Goal: Information Seeking & Learning: Compare options

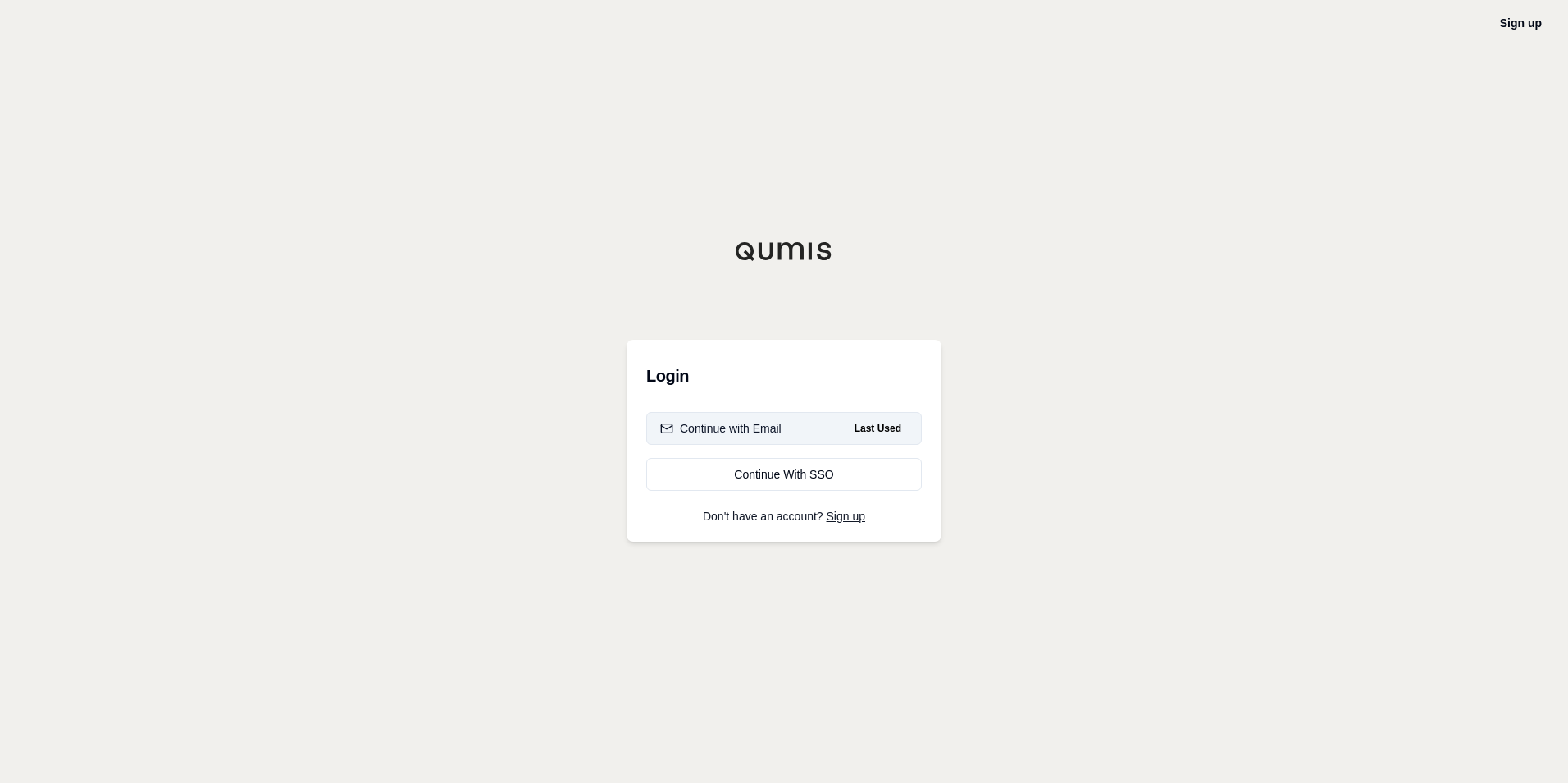
click at [832, 431] on button "Continue with Email Last Used" at bounding box center [784, 428] width 276 height 33
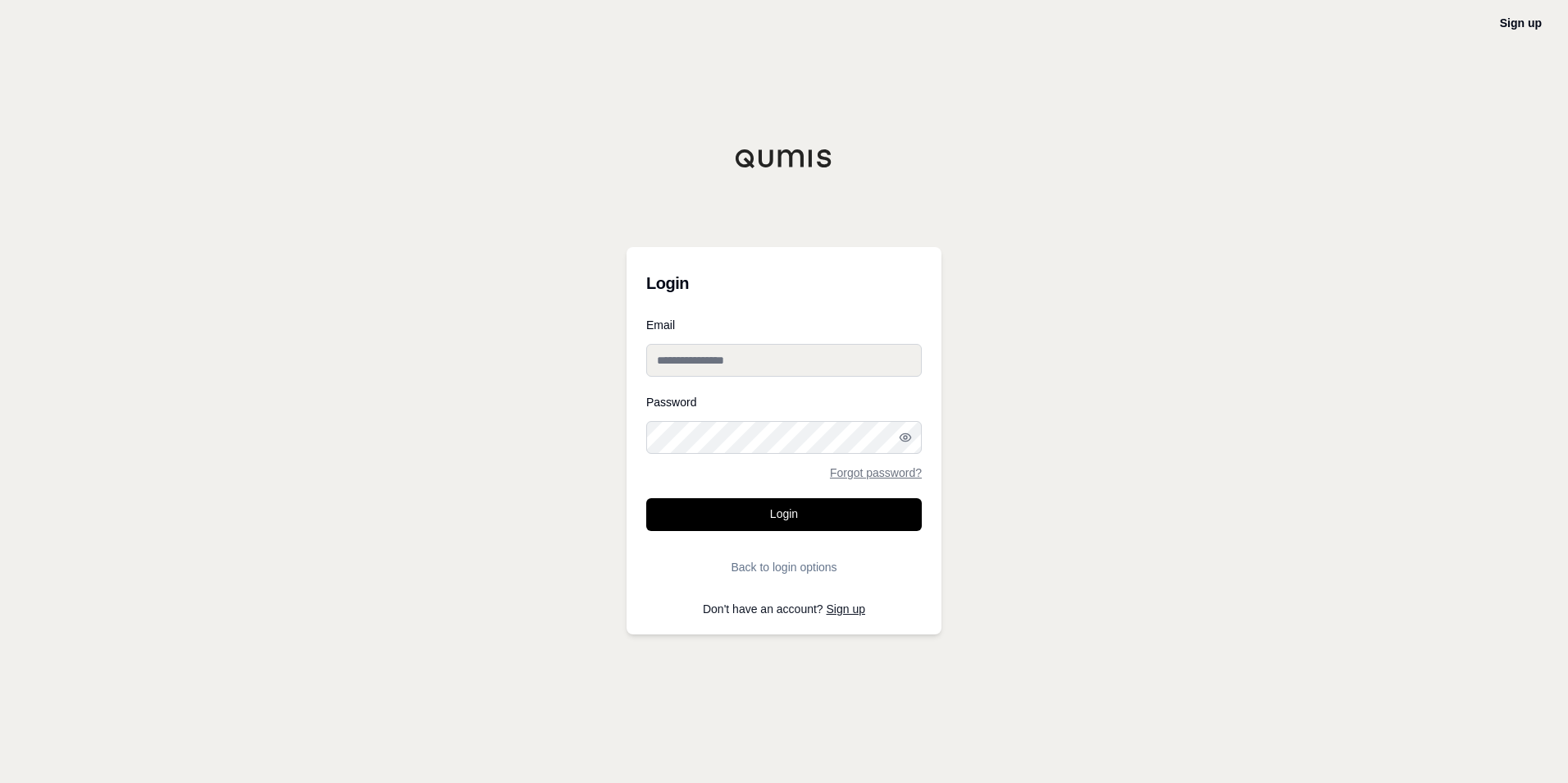
click at [739, 365] on input "Email" at bounding box center [784, 360] width 276 height 33
type input "**********"
click at [647, 498] on button "Login" at bounding box center [784, 514] width 276 height 33
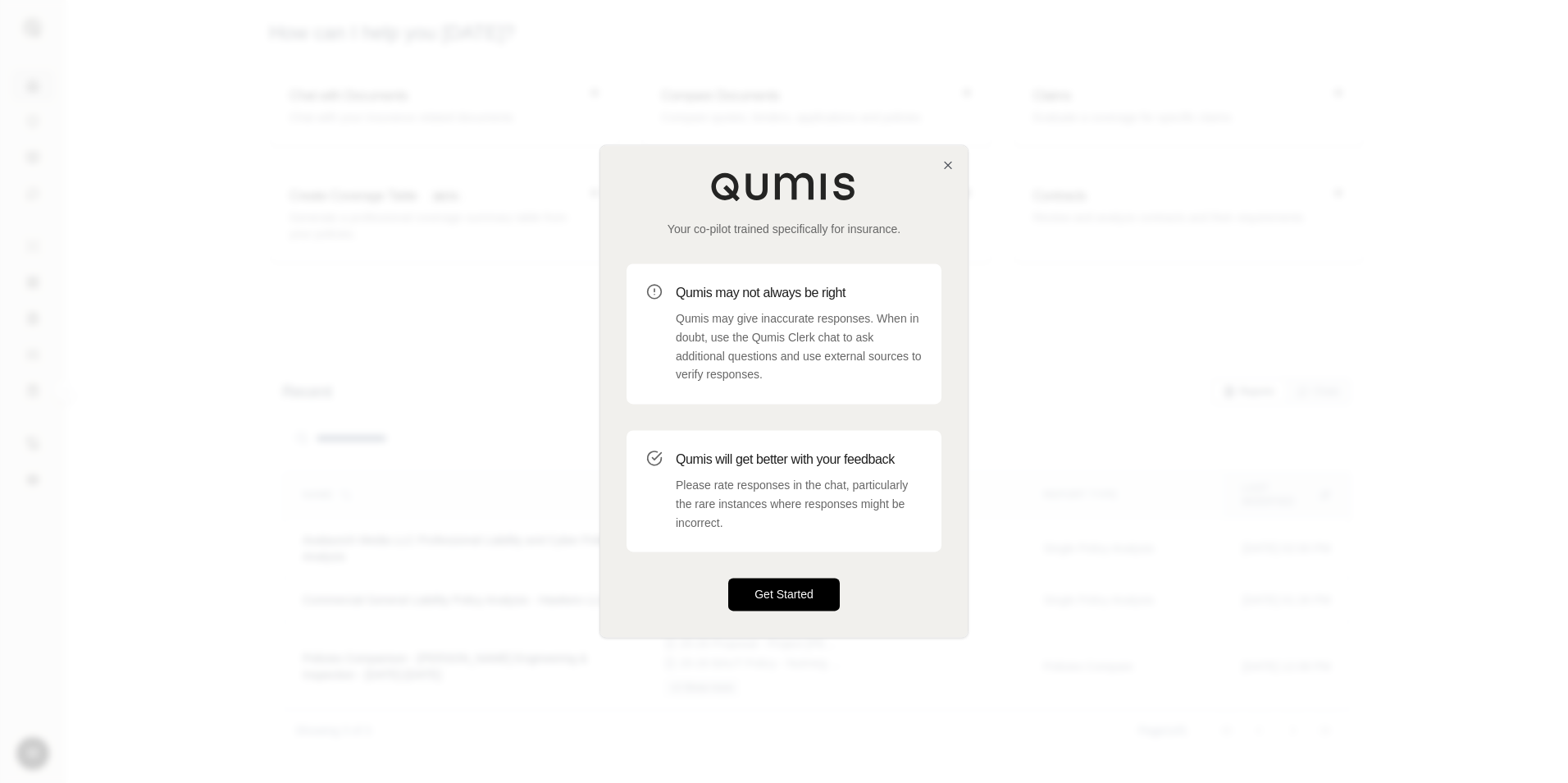
click at [779, 597] on button "Get Started" at bounding box center [784, 594] width 112 height 33
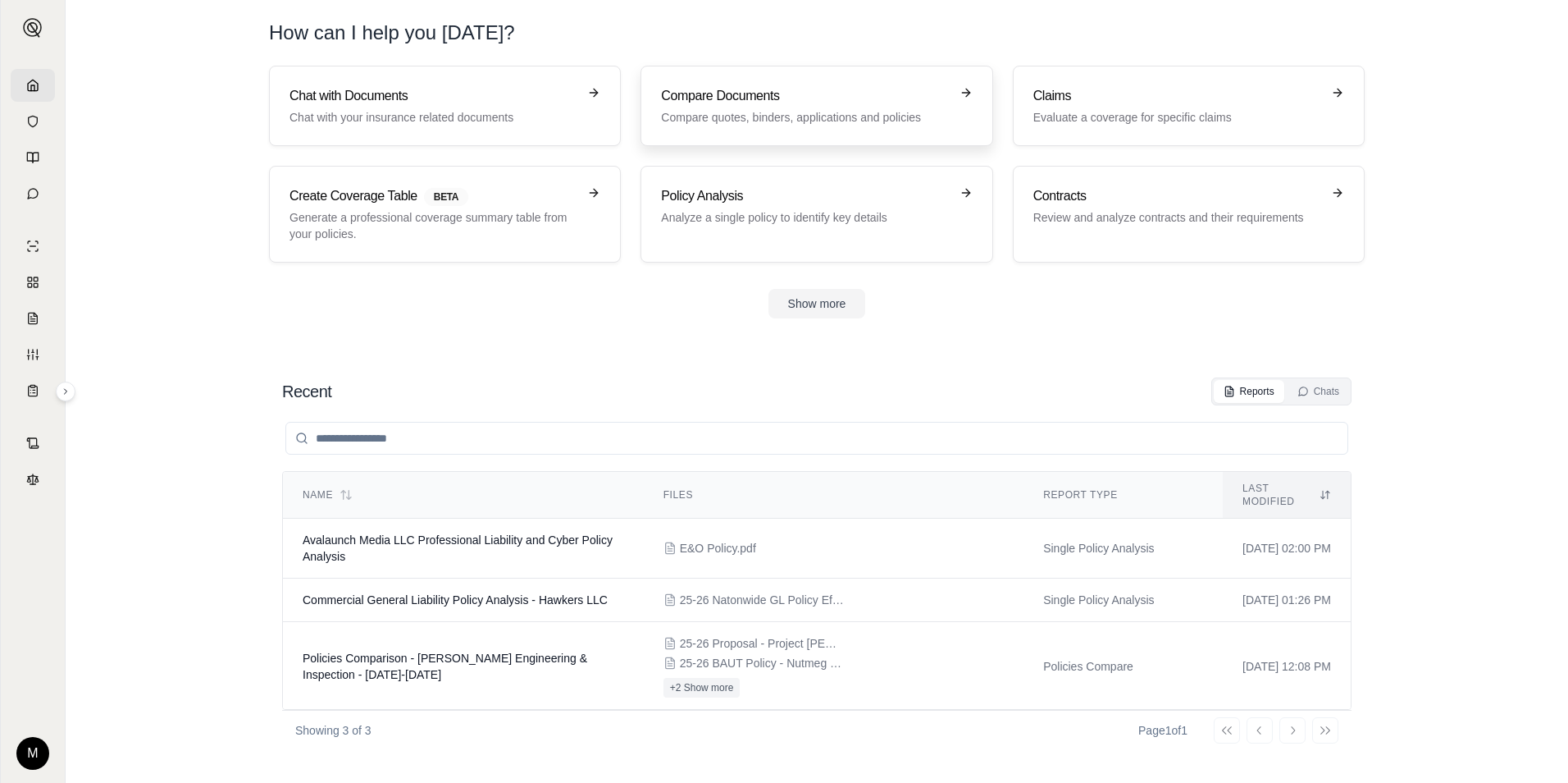
click at [751, 107] on div "Compare Documents Compare quotes, binders, applications and policies" at bounding box center [805, 106] width 288 height 40
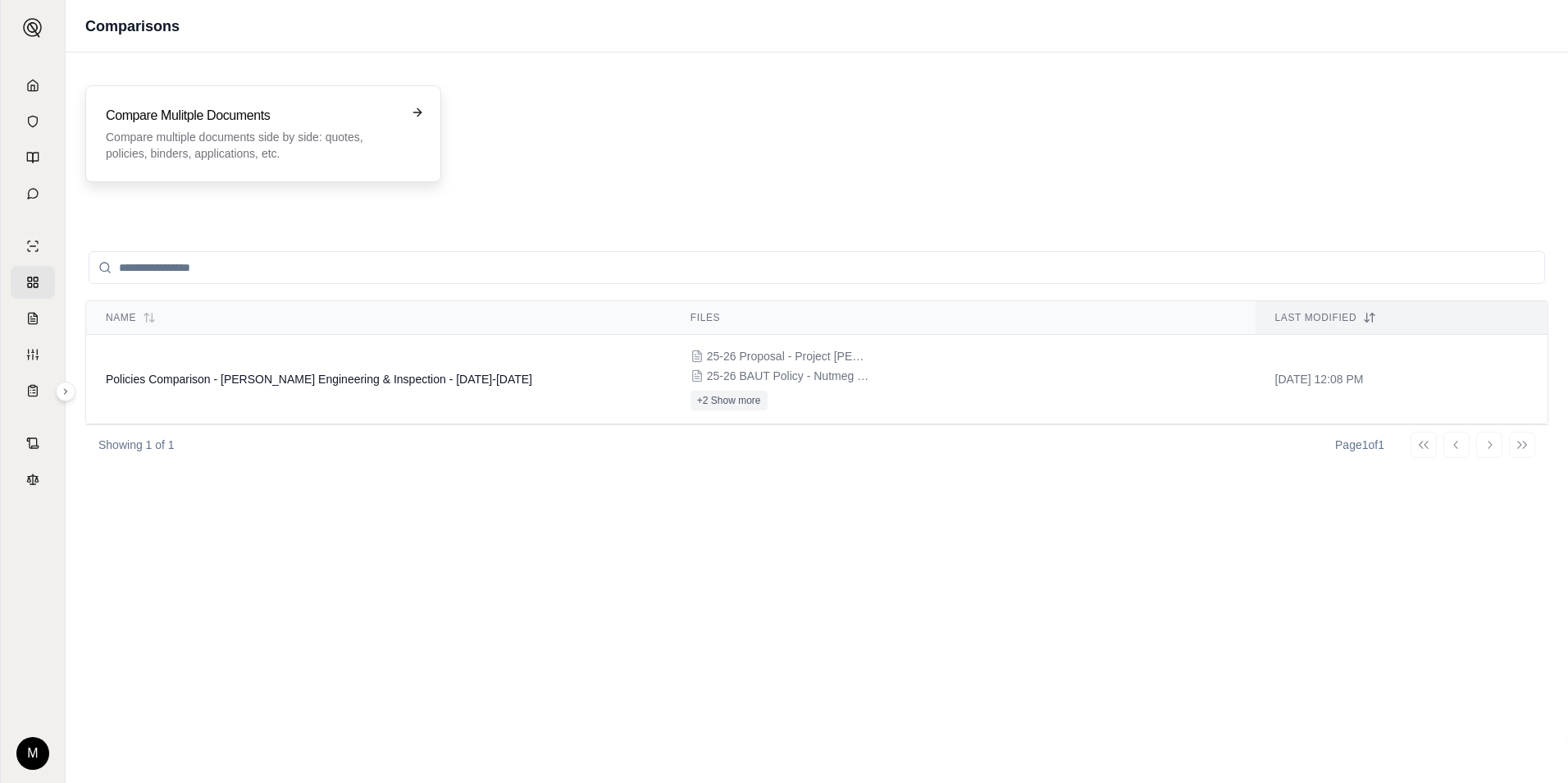
click at [165, 124] on h3 "Compare Mulitple Documents" at bounding box center [251, 115] width 292 height 19
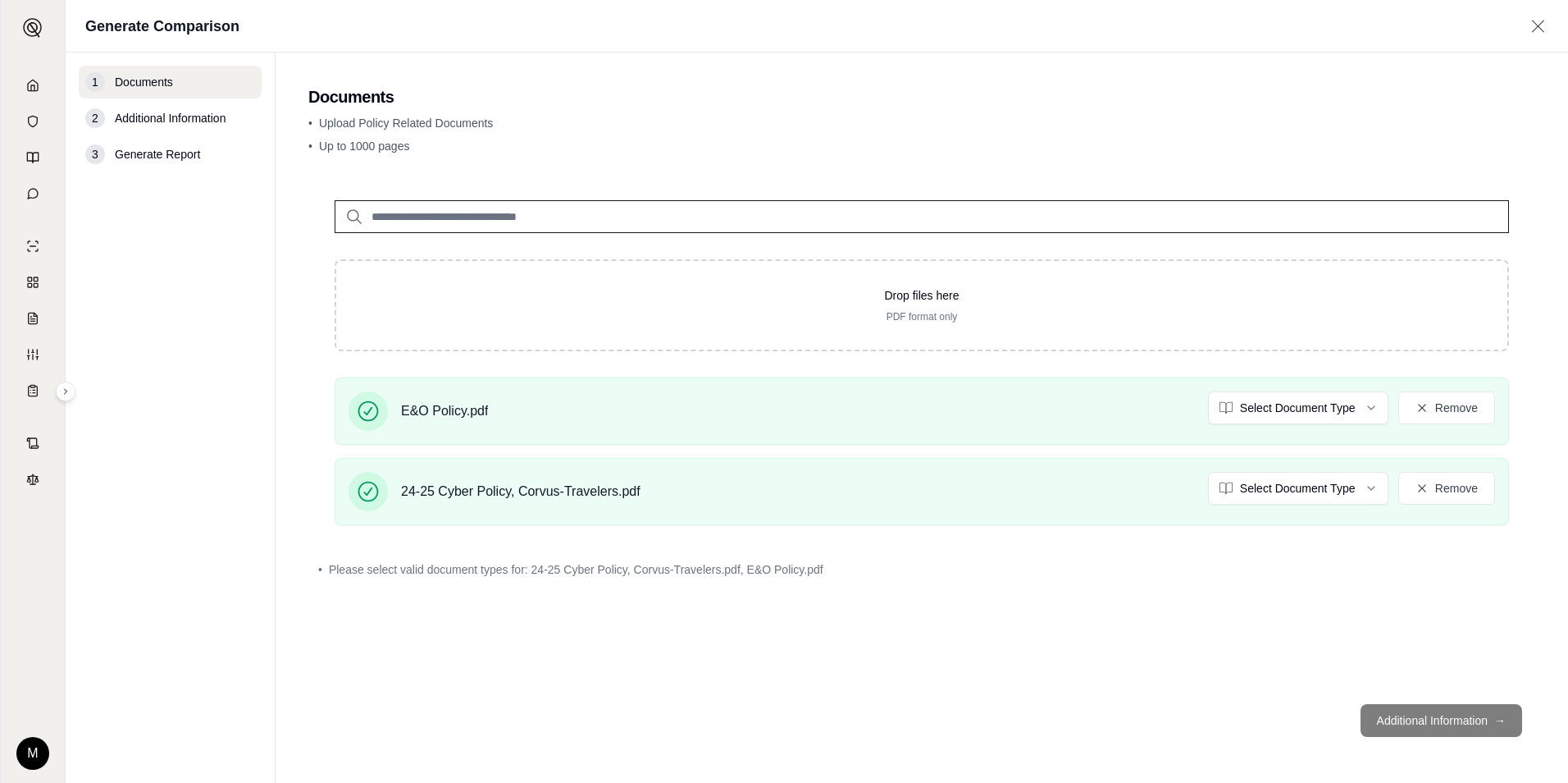
click at [1473, 716] on footer "Additional Information →" at bounding box center [921, 720] width 1227 height 59
click at [1396, 728] on footer "Additional Information →" at bounding box center [921, 720] width 1227 height 59
click at [449, 199] on div at bounding box center [921, 204] width 1227 height 59
click at [448, 159] on div "• Upload Policy Related Documents • Up to 1000 pages" at bounding box center [921, 138] width 1227 height 46
click at [966, 605] on div "Drop files here PDF format only E&O Policy.pdf Select Document Type Remove 24-2…" at bounding box center [921, 432] width 1227 height 517
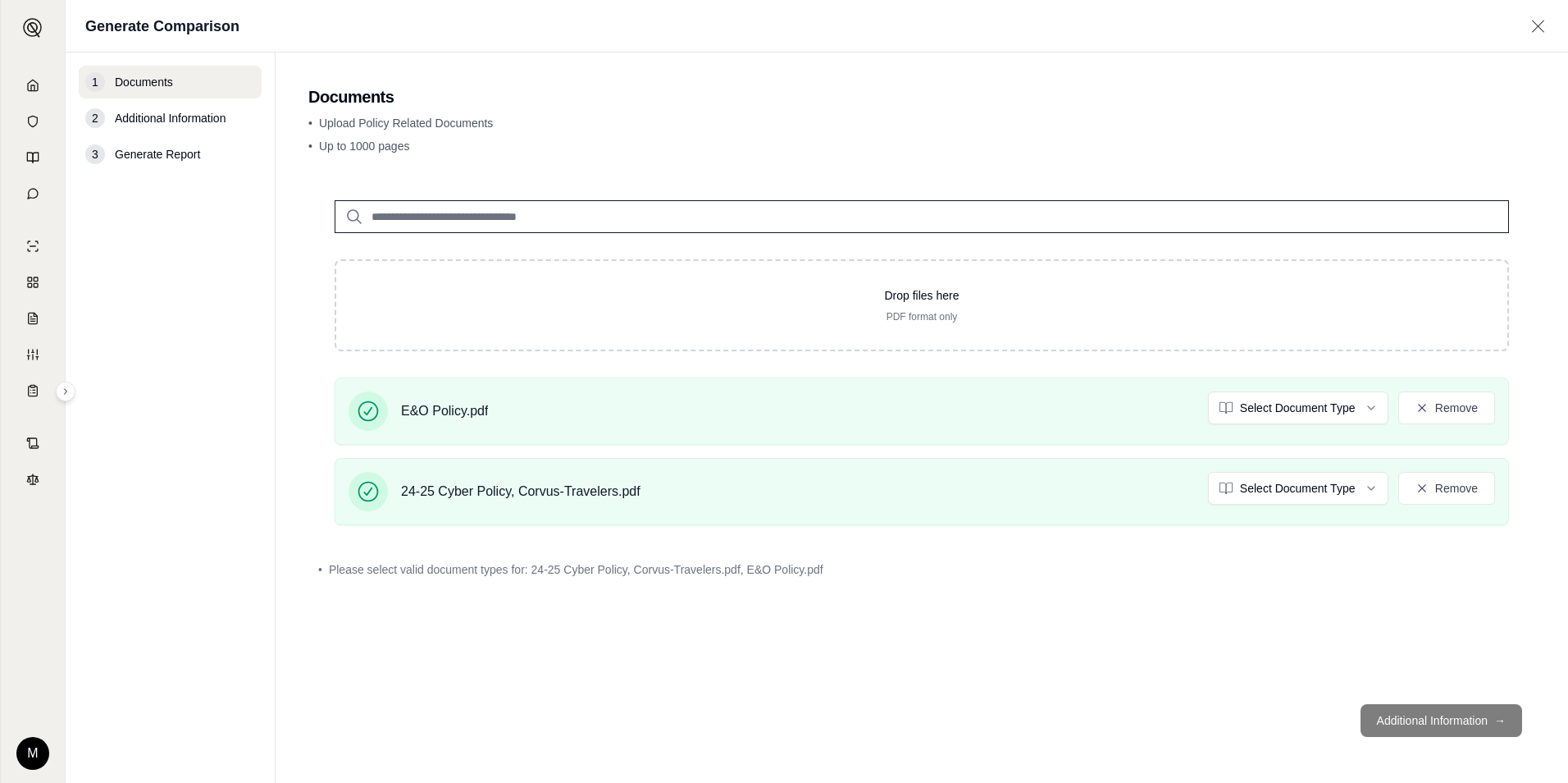
click at [770, 567] on span "Please select valid document types for: 24-25 Cyber Policy, Corvus-Travelers.pd…" at bounding box center [576, 569] width 494 height 16
click at [25, 79] on link at bounding box center [33, 85] width 44 height 33
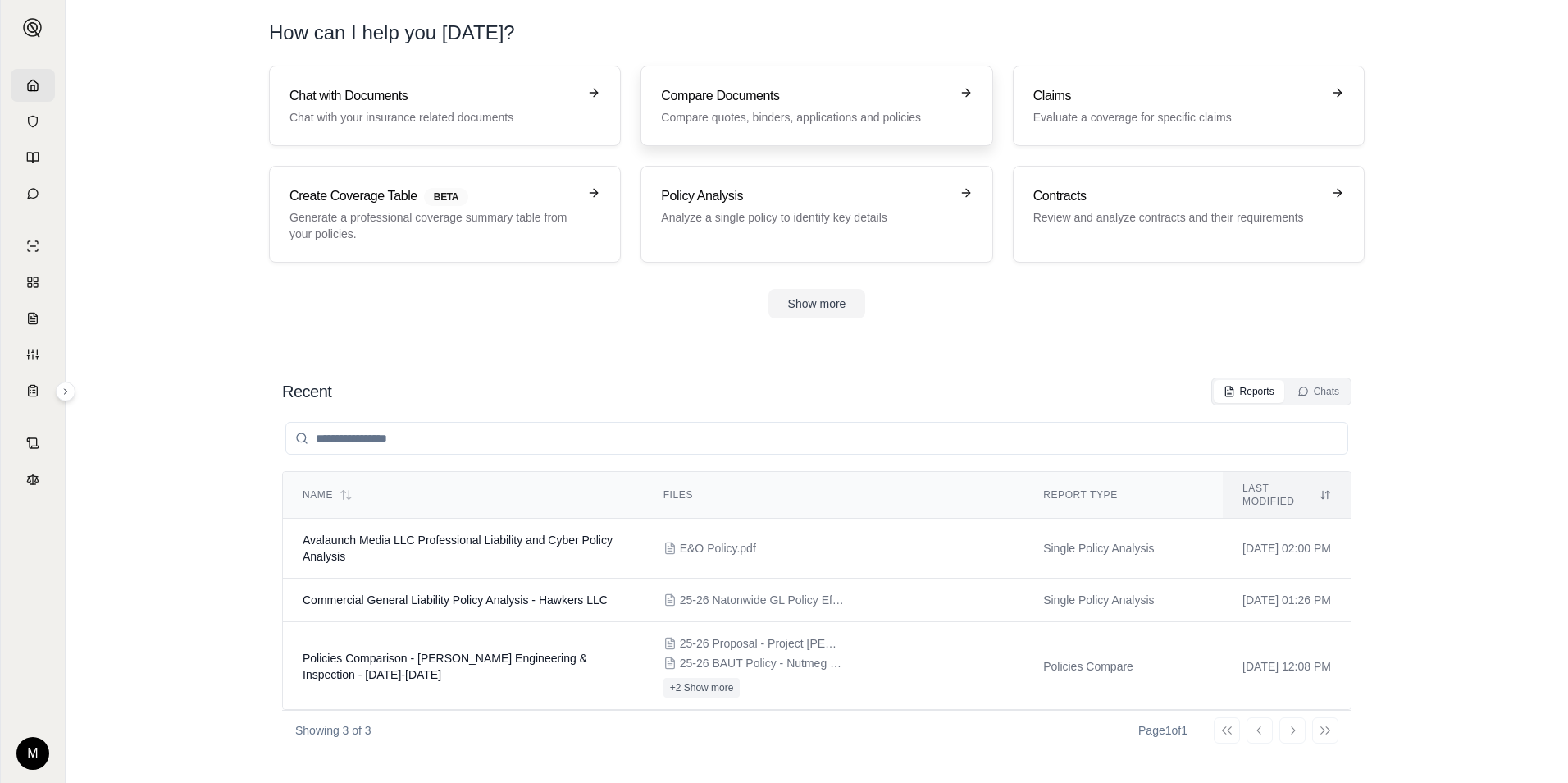
click at [735, 128] on link "Compare Documents Compare quotes, binders, applications and policies" at bounding box center [817, 106] width 352 height 80
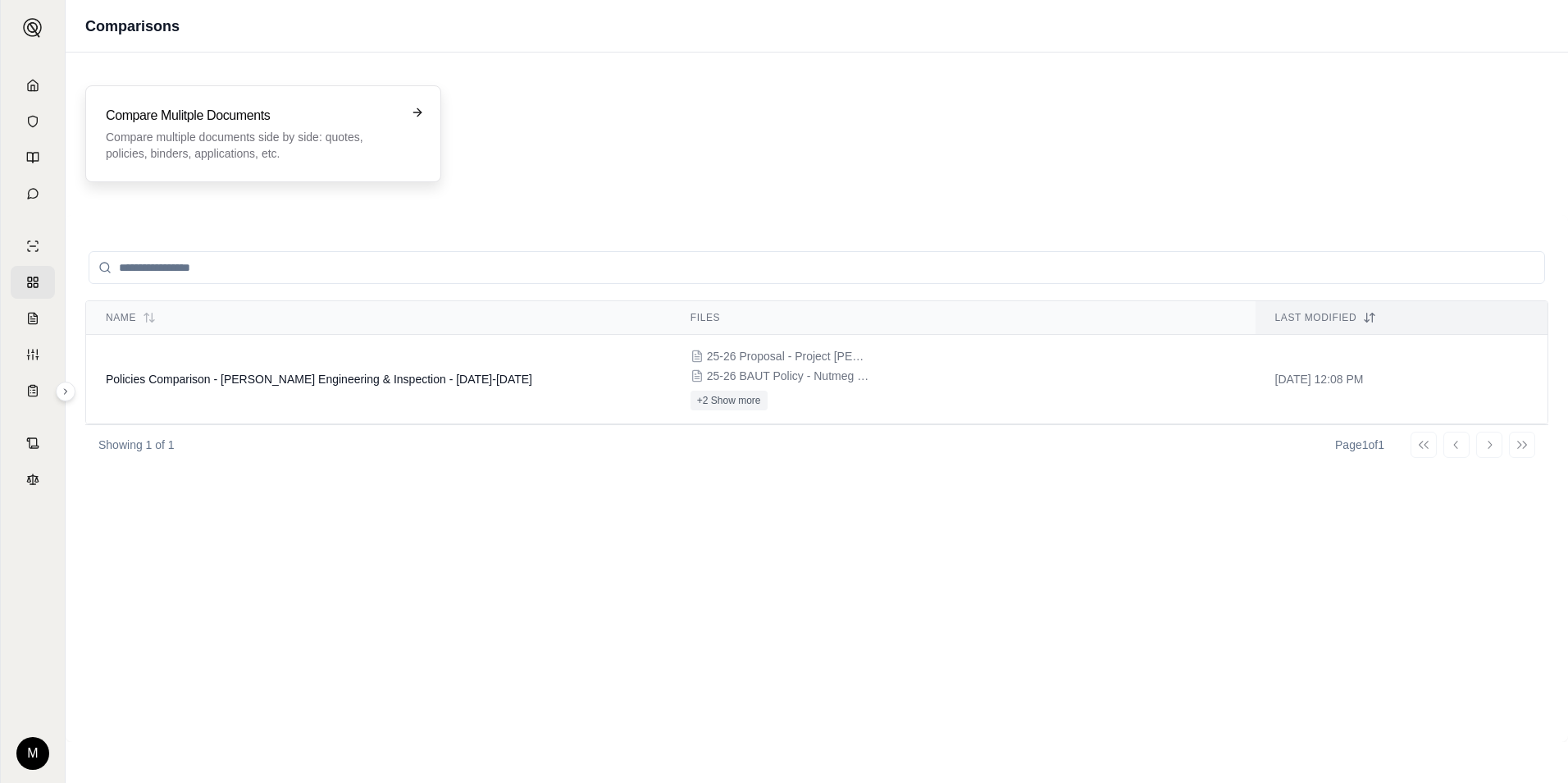
click at [193, 140] on p "Compare multiple documents side by side: quotes, policies, binders, application…" at bounding box center [251, 145] width 292 height 33
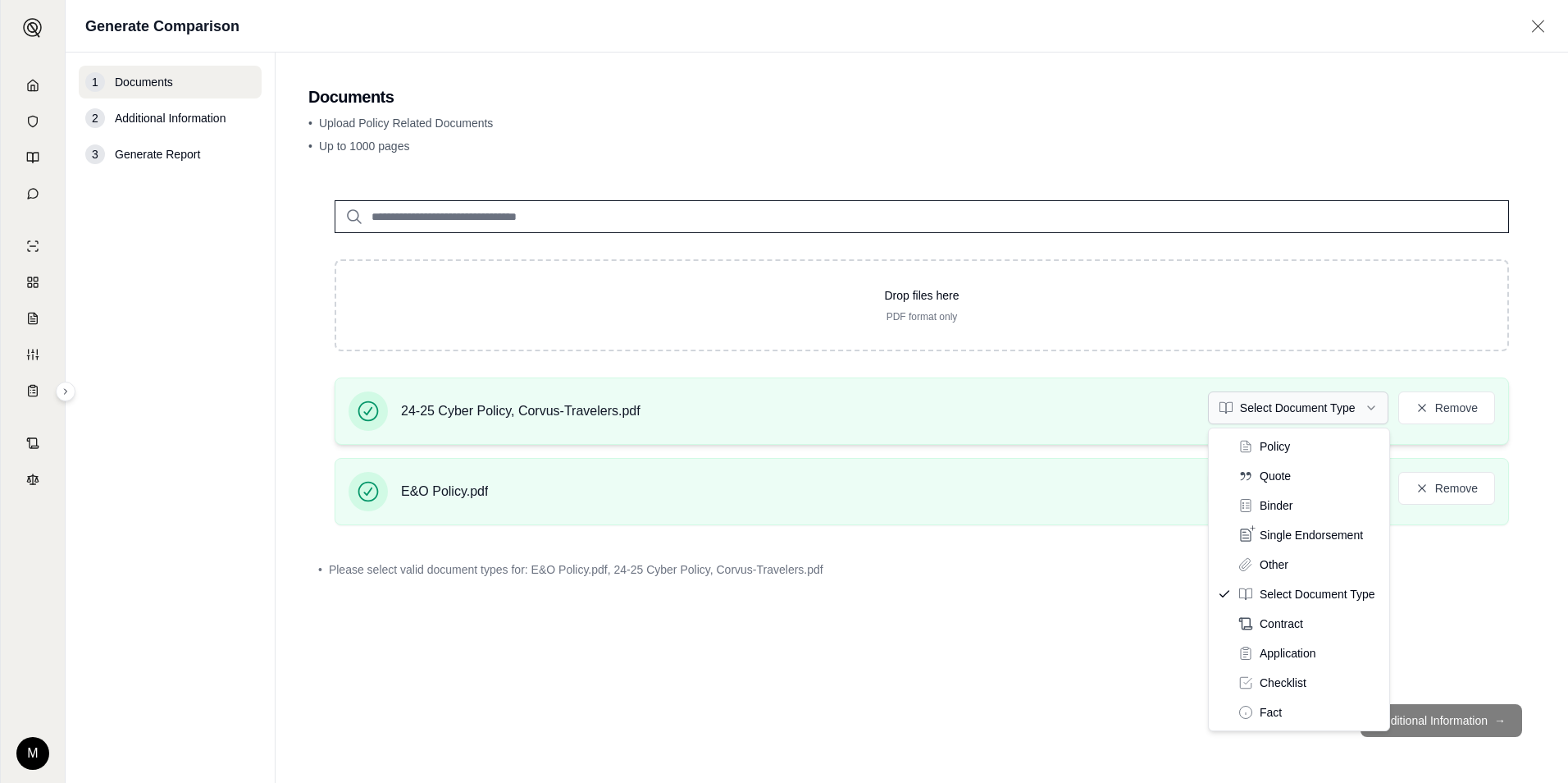
click at [1252, 405] on html "M Generate Comparison 1 Documents 2 Additional Information 3 Generate Report Do…" at bounding box center [784, 392] width 1568 height 783
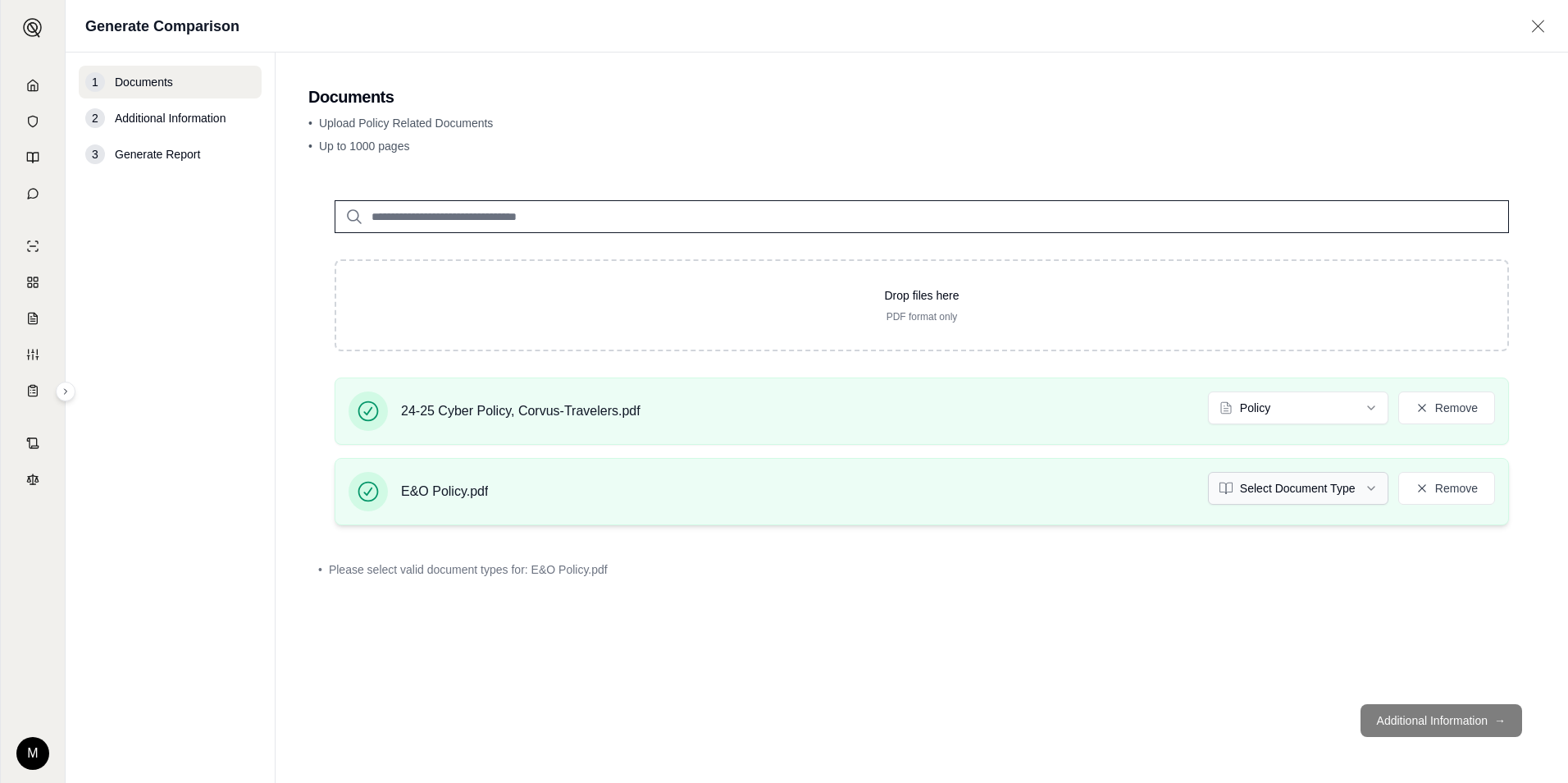
click at [1319, 478] on html "M Generate Comparison 1 Documents 2 Additional Information 3 Generate Report Do…" at bounding box center [784, 392] width 1568 height 783
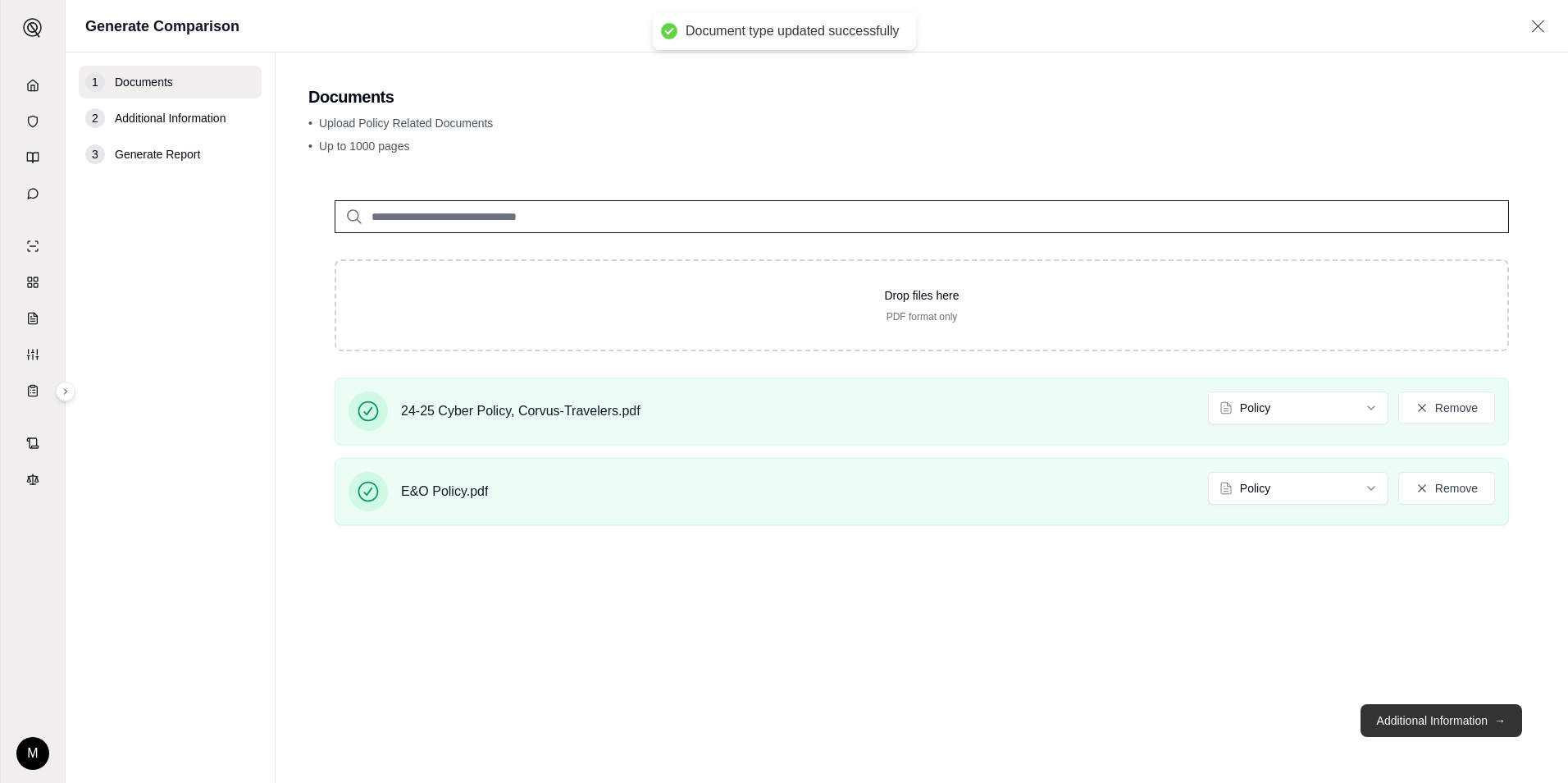
click at [1426, 718] on button "Additional Information →" at bounding box center [1441, 720] width 161 height 33
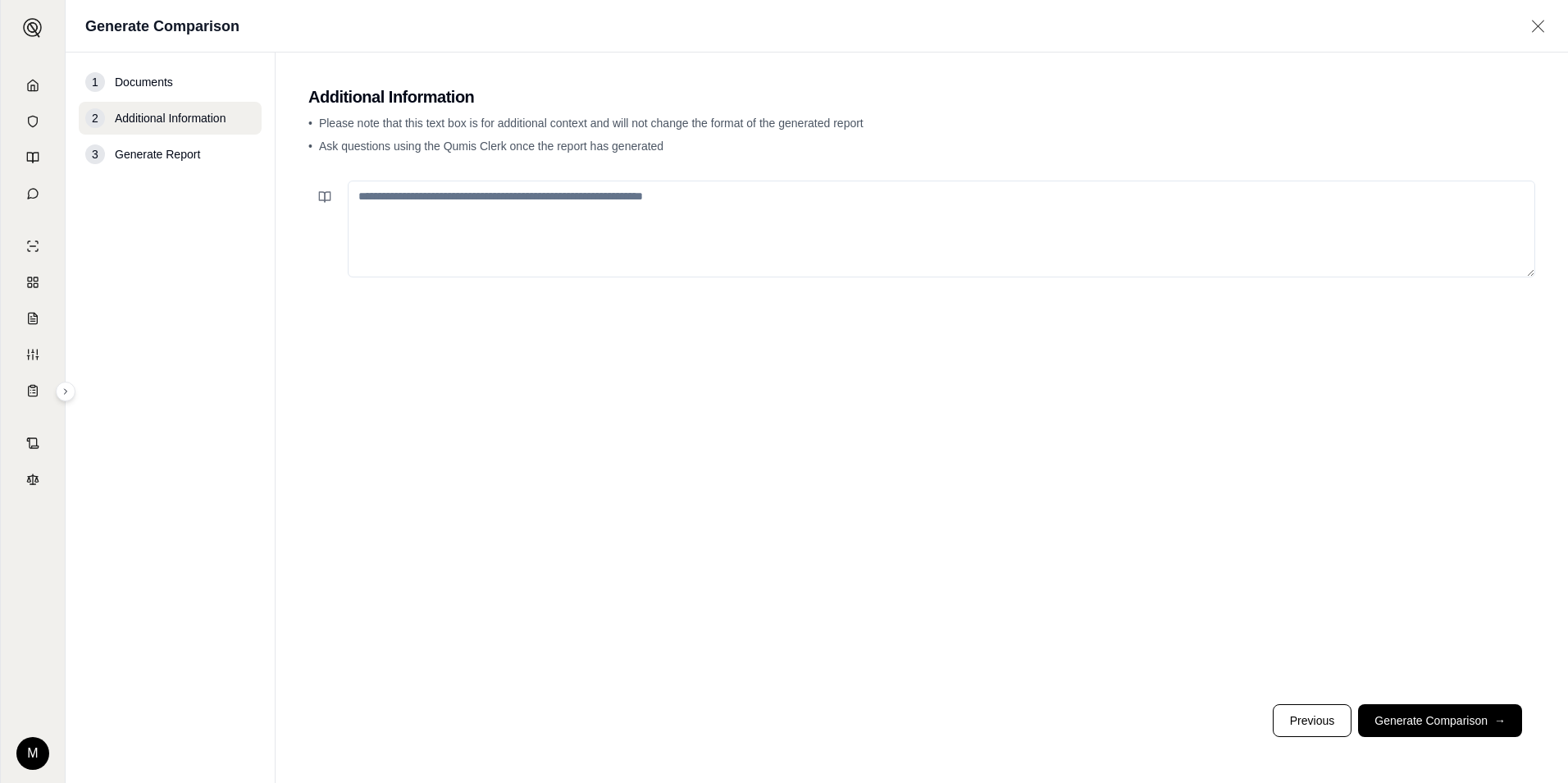
click at [423, 223] on textarea at bounding box center [941, 228] width 1188 height 96
type textarea "*"
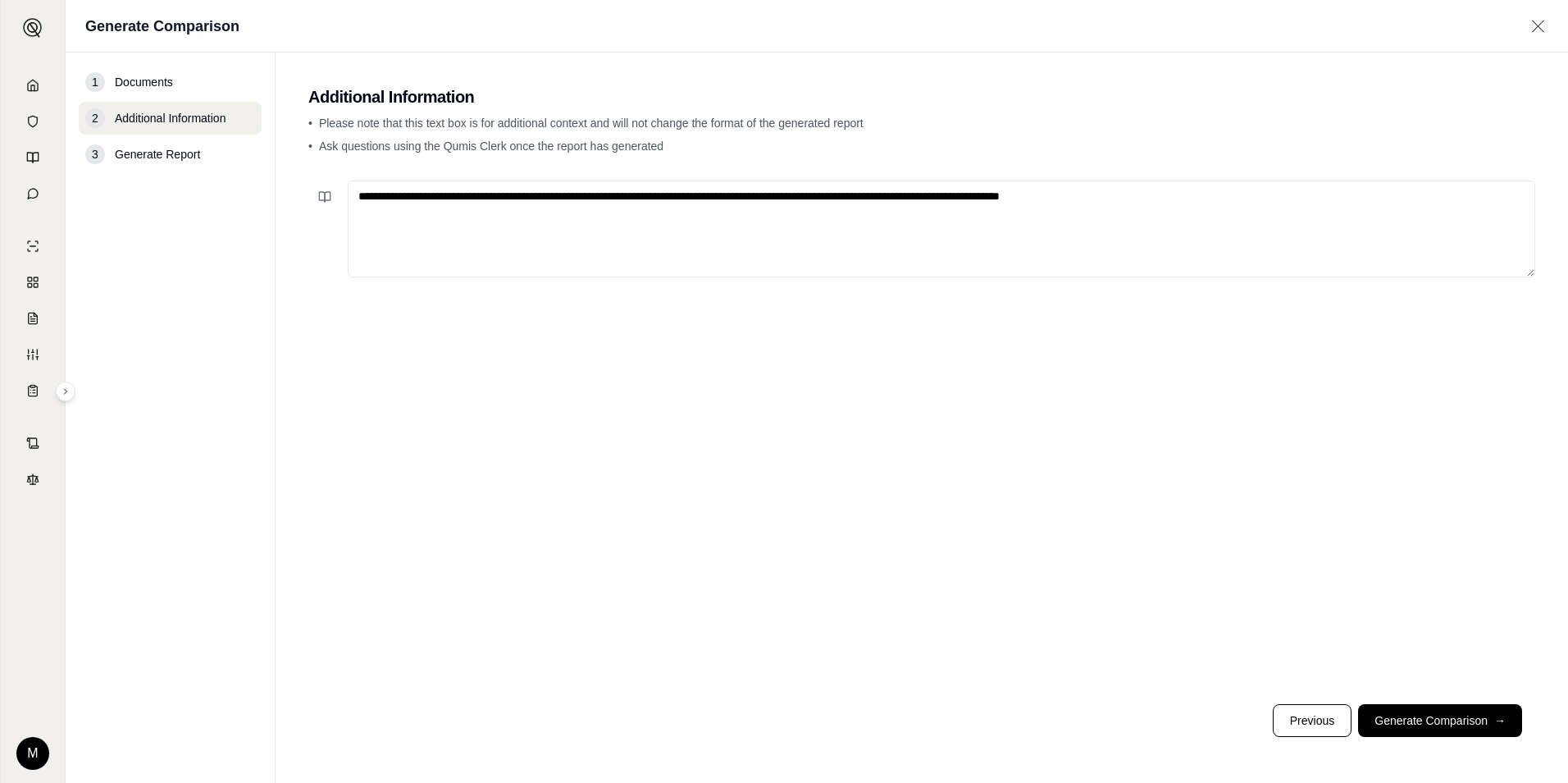
drag, startPoint x: 1123, startPoint y: 201, endPoint x: 1099, endPoint y: 200, distance: 24.0
click at [1099, 200] on textarea "**********" at bounding box center [941, 228] width 1188 height 96
drag, startPoint x: 1136, startPoint y: 195, endPoint x: 1096, endPoint y: 195, distance: 40.0
click at [1096, 195] on textarea "**********" at bounding box center [941, 228] width 1188 height 96
type textarea "**********"
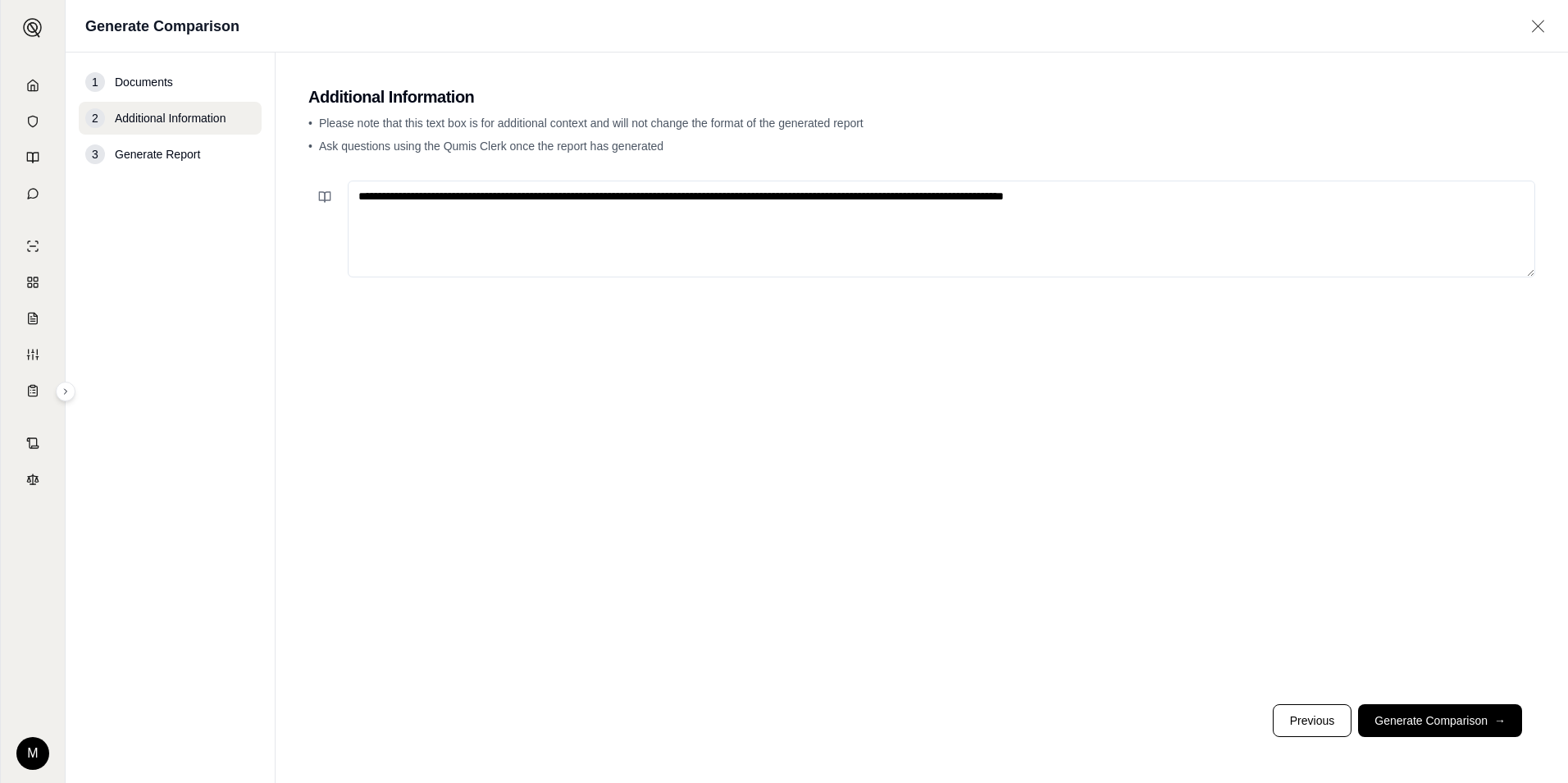
click at [1450, 736] on footer "Previous Generate Comparison →" at bounding box center [921, 720] width 1227 height 59
click at [1450, 727] on button "Generate Comparison →" at bounding box center [1440, 720] width 164 height 33
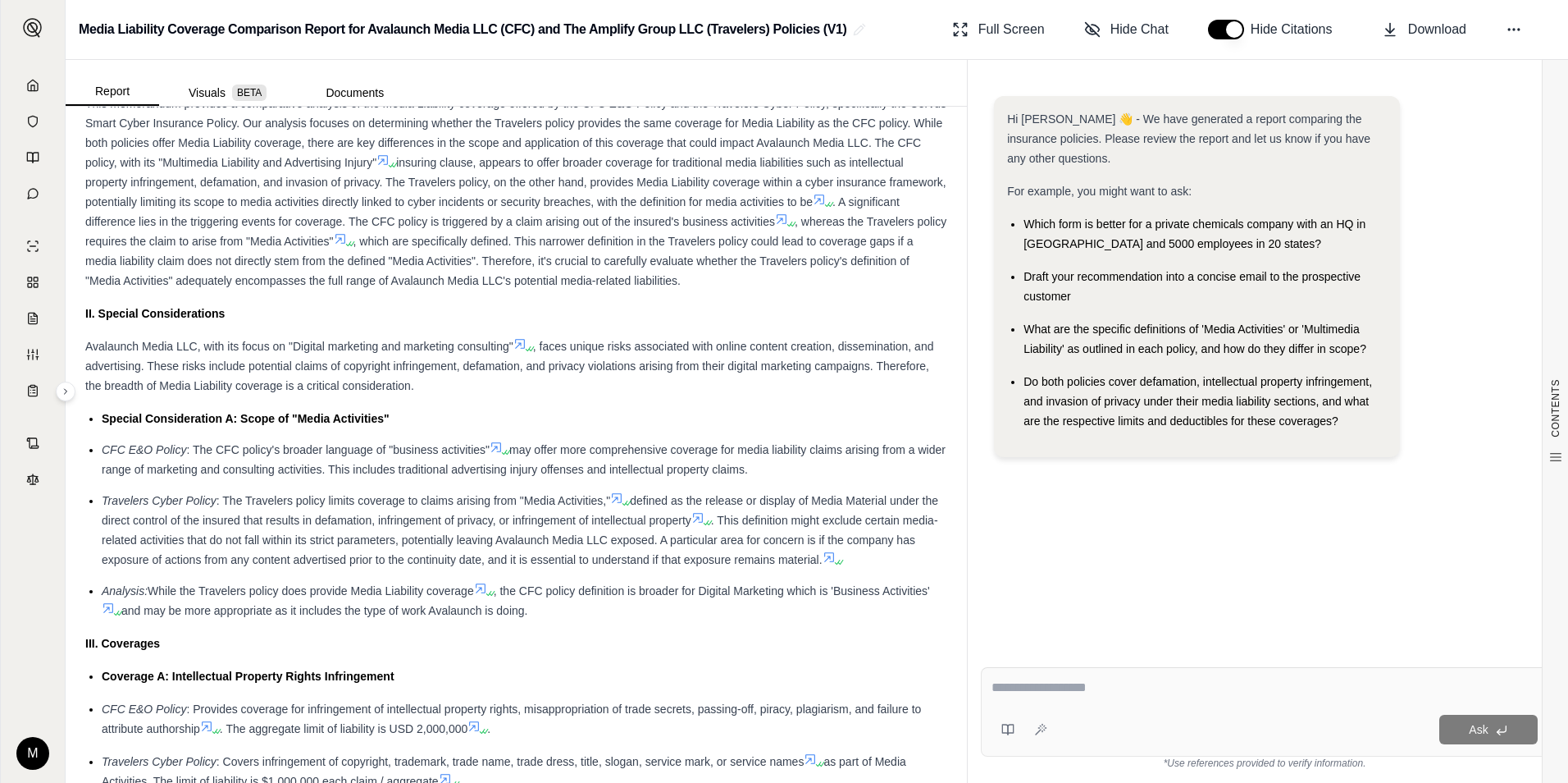
scroll to position [984, 0]
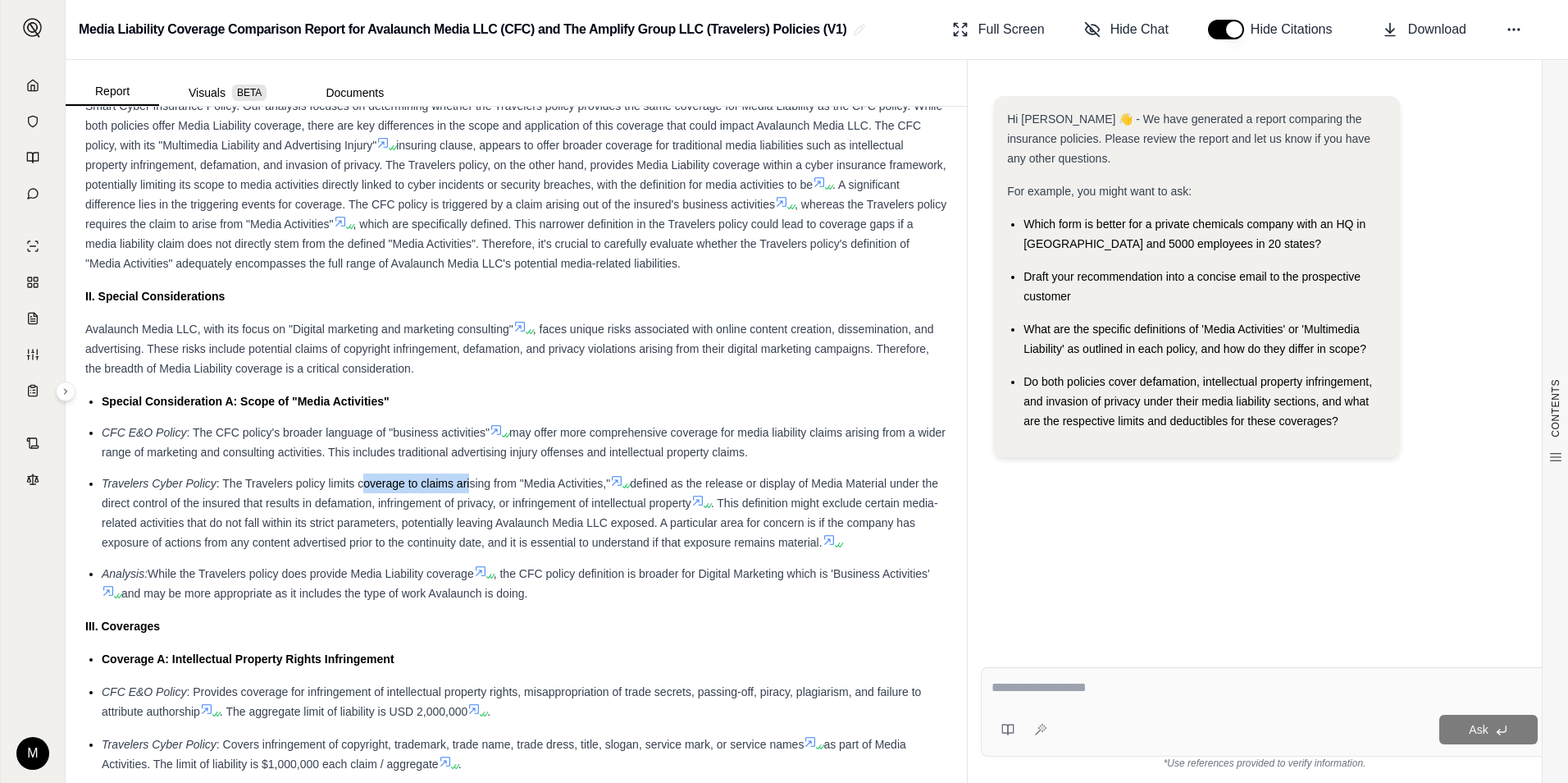
drag, startPoint x: 363, startPoint y: 483, endPoint x: 471, endPoint y: 487, distance: 108.1
click at [471, 487] on span ": The Travelers policy limits coverage to claims arising from "Media Activities…" at bounding box center [413, 484] width 394 height 14
click at [787, 479] on span "defined as the release or display of Media Material under the direct control of…" at bounding box center [520, 493] width 837 height 33
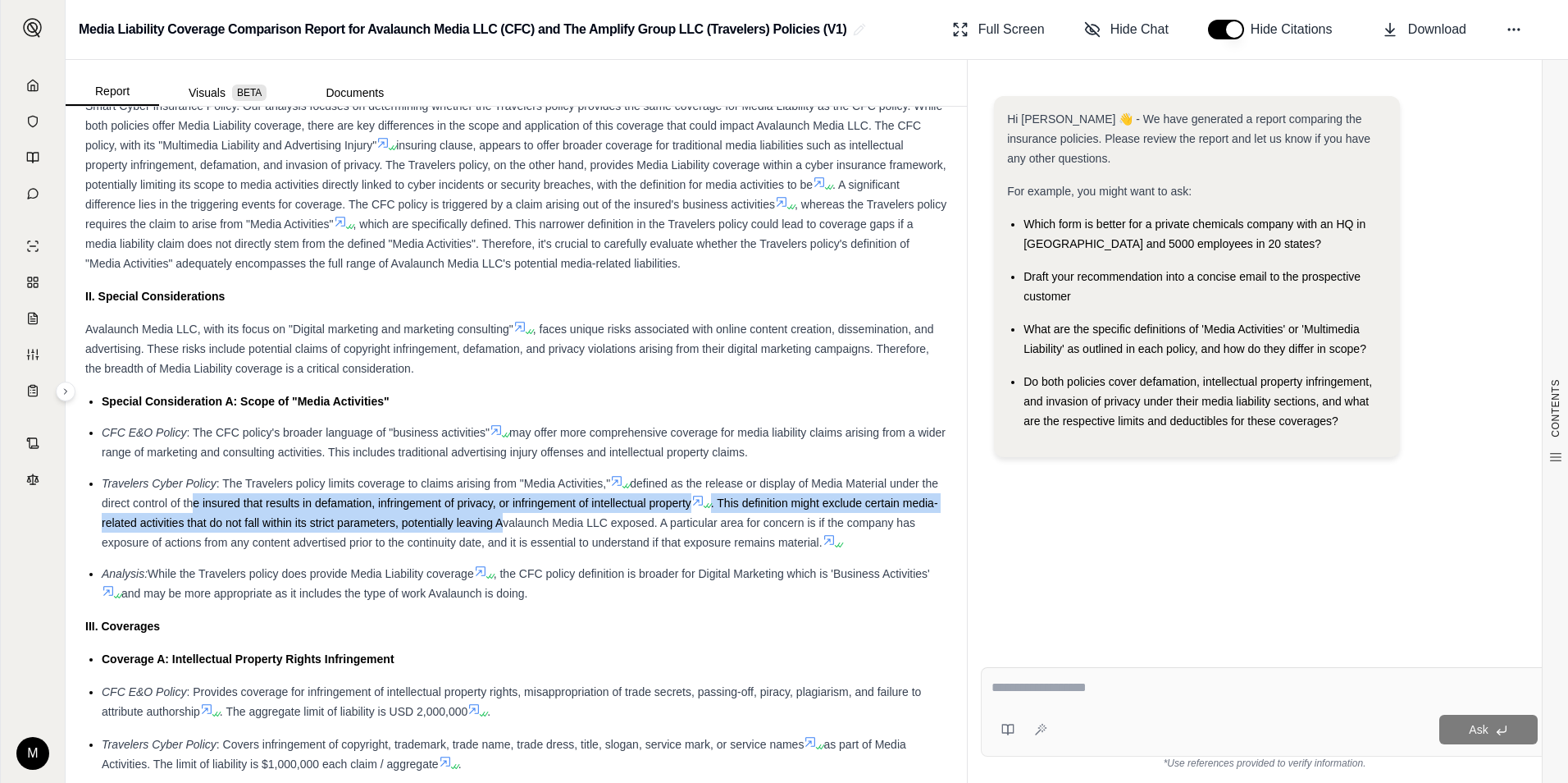
drag, startPoint x: 206, startPoint y: 500, endPoint x: 535, endPoint y: 513, distance: 329.3
click at [535, 513] on li "Travelers Cyber Policy : The Travelers policy limits coverage to claims arising…" at bounding box center [524, 512] width 845 height 79
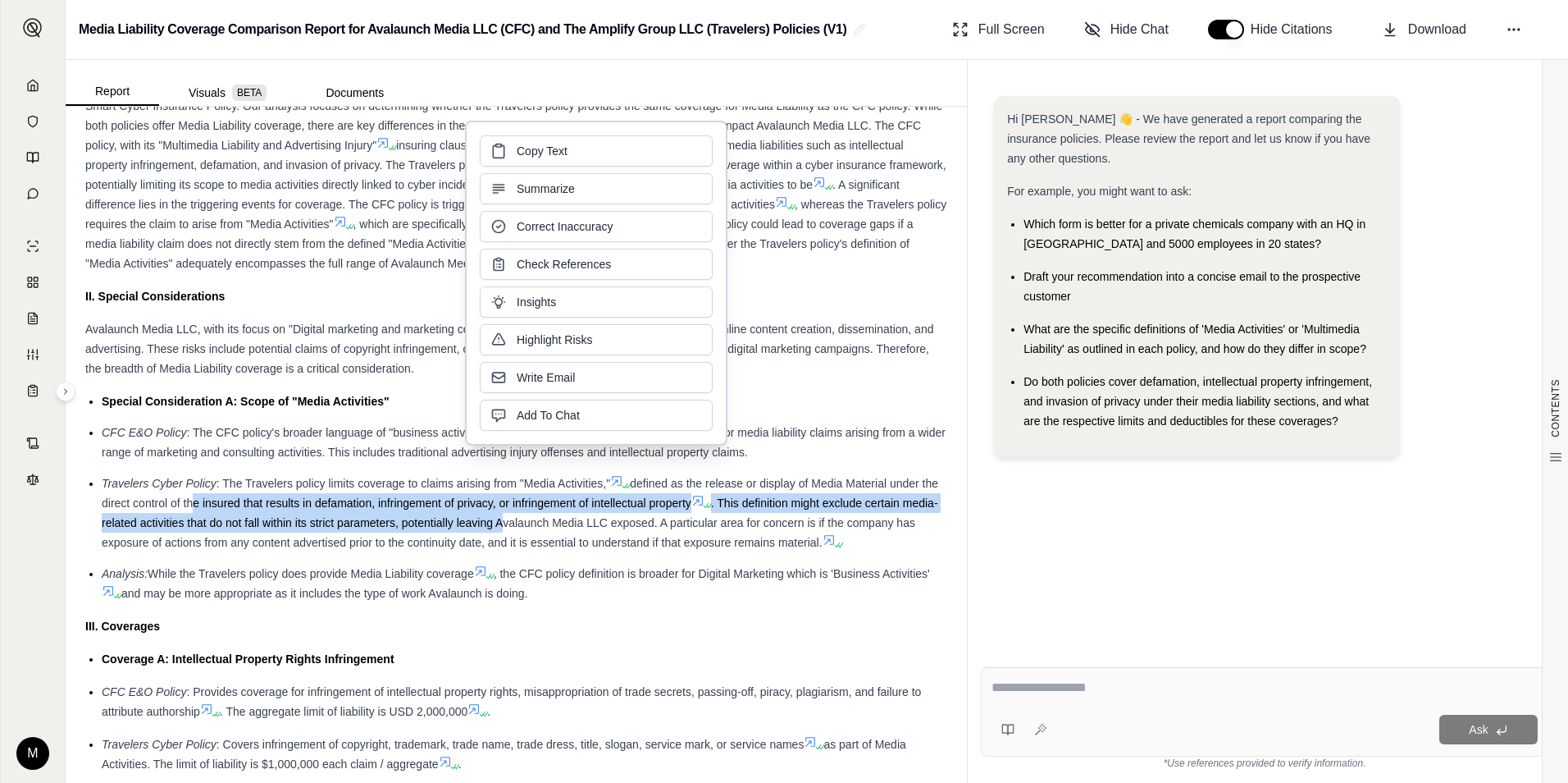
click at [304, 526] on span ". This definition might exclude certain media-related activities that do not fa…" at bounding box center [520, 523] width 837 height 52
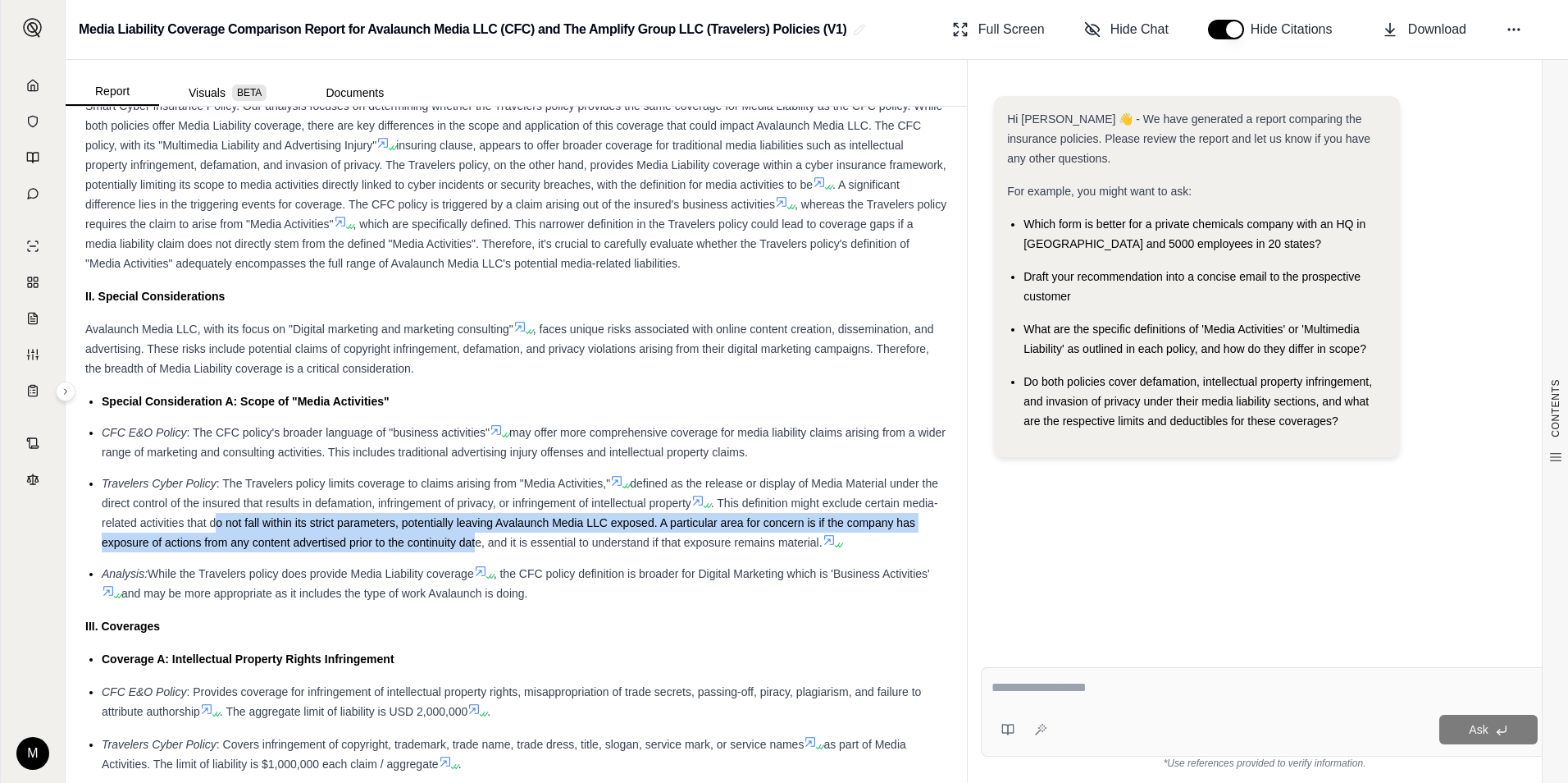
drag, startPoint x: 253, startPoint y: 523, endPoint x: 499, endPoint y: 539, distance: 246.5
click at [499, 539] on span ". This definition might exclude certain media-related activities that do not fa…" at bounding box center [520, 523] width 837 height 52
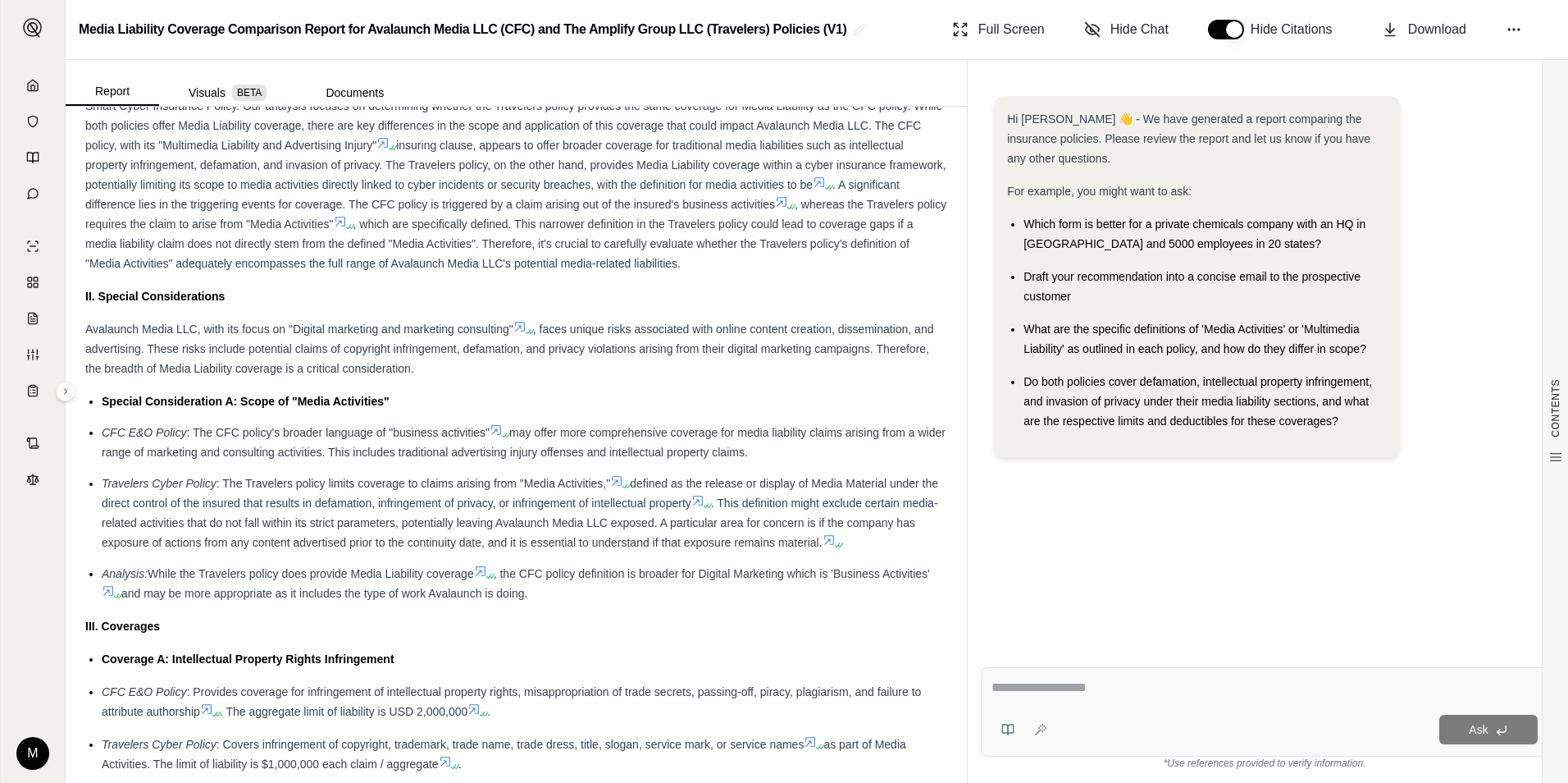
drag, startPoint x: 499, startPoint y: 539, endPoint x: 620, endPoint y: 542, distance: 121.0
click at [620, 542] on span ". This definition might exclude certain media-related activities that do not fa…" at bounding box center [520, 523] width 837 height 52
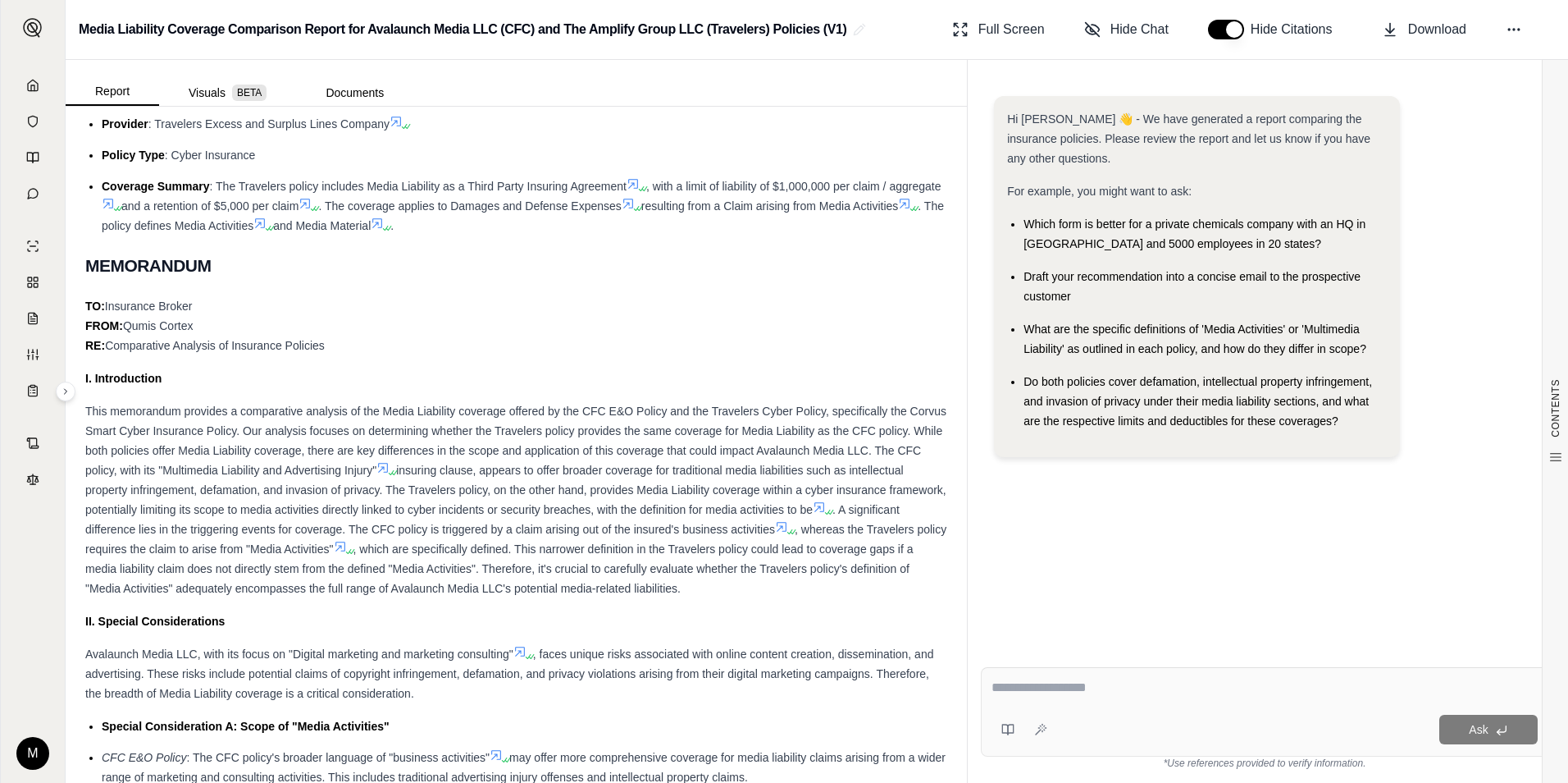
scroll to position [723, 0]
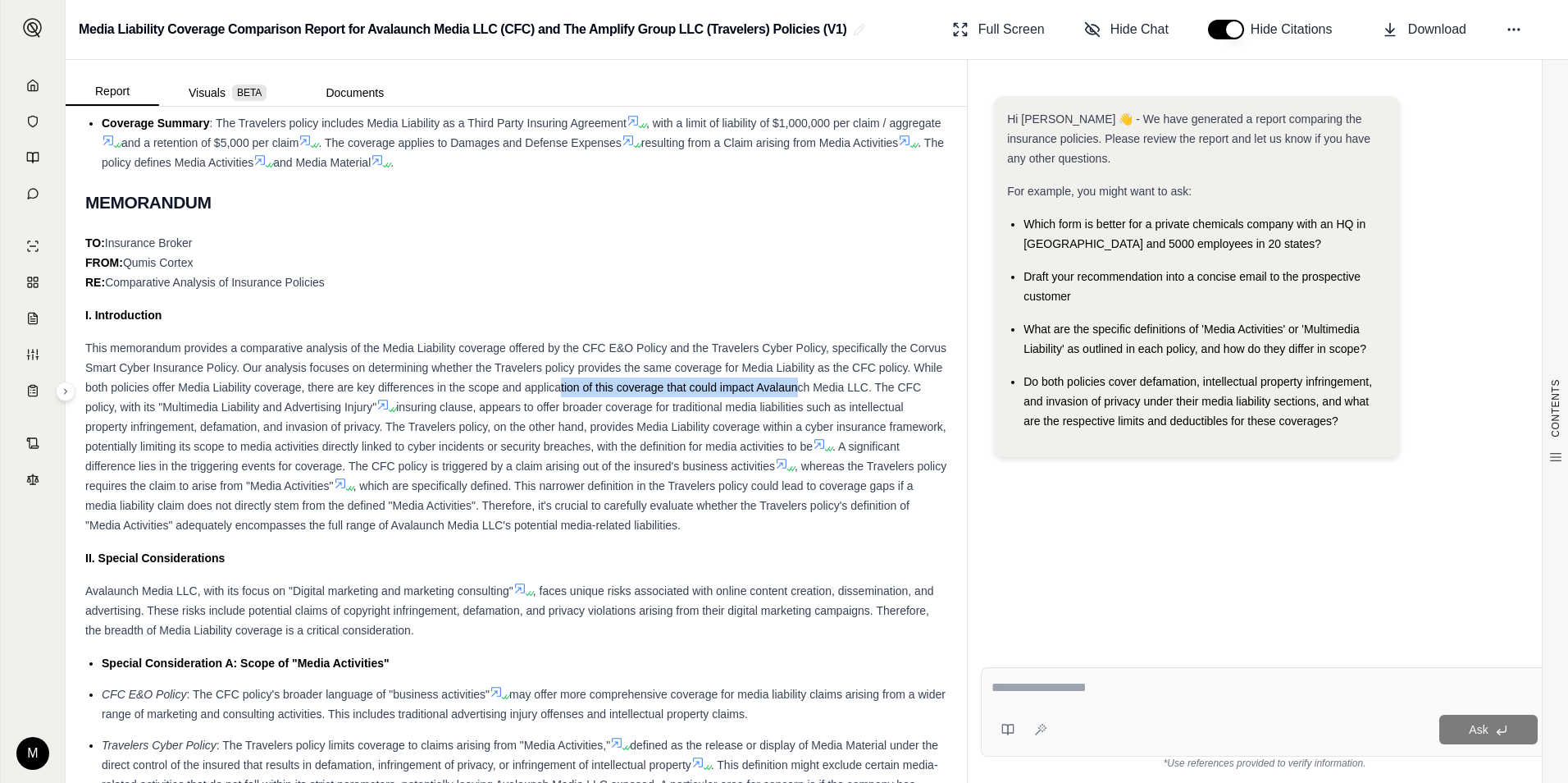
drag, startPoint x: 632, startPoint y: 396, endPoint x: 866, endPoint y: 396, distance: 234.0
click at [866, 396] on div "This memorandum provides a comparative analysis of the Media Liability coverage…" at bounding box center [516, 436] width 862 height 197
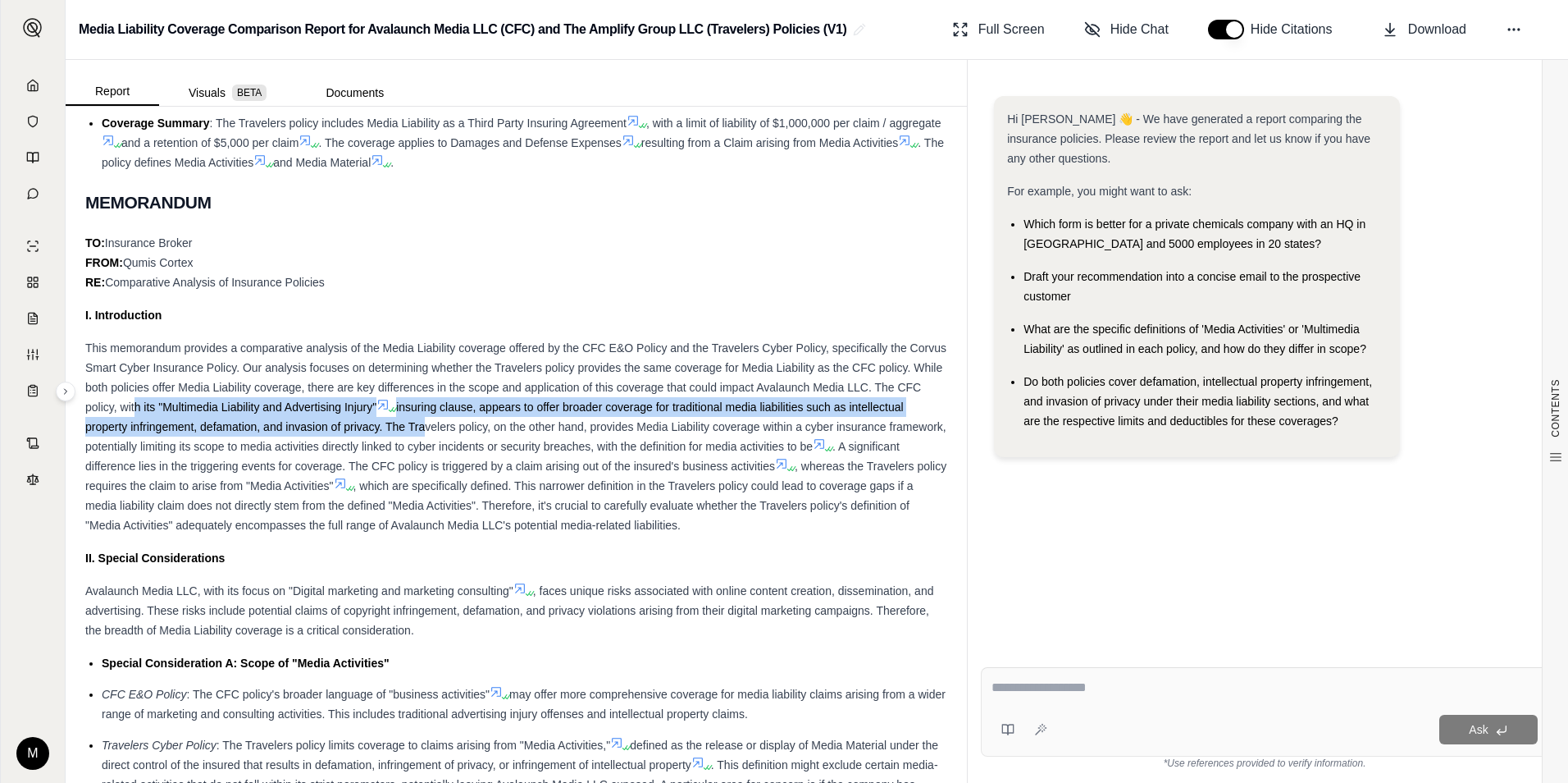
drag, startPoint x: 211, startPoint y: 412, endPoint x: 475, endPoint y: 424, distance: 264.3
click at [475, 424] on div "This memorandum provides a comparative analysis of the Media Liability coverage…" at bounding box center [516, 436] width 862 height 197
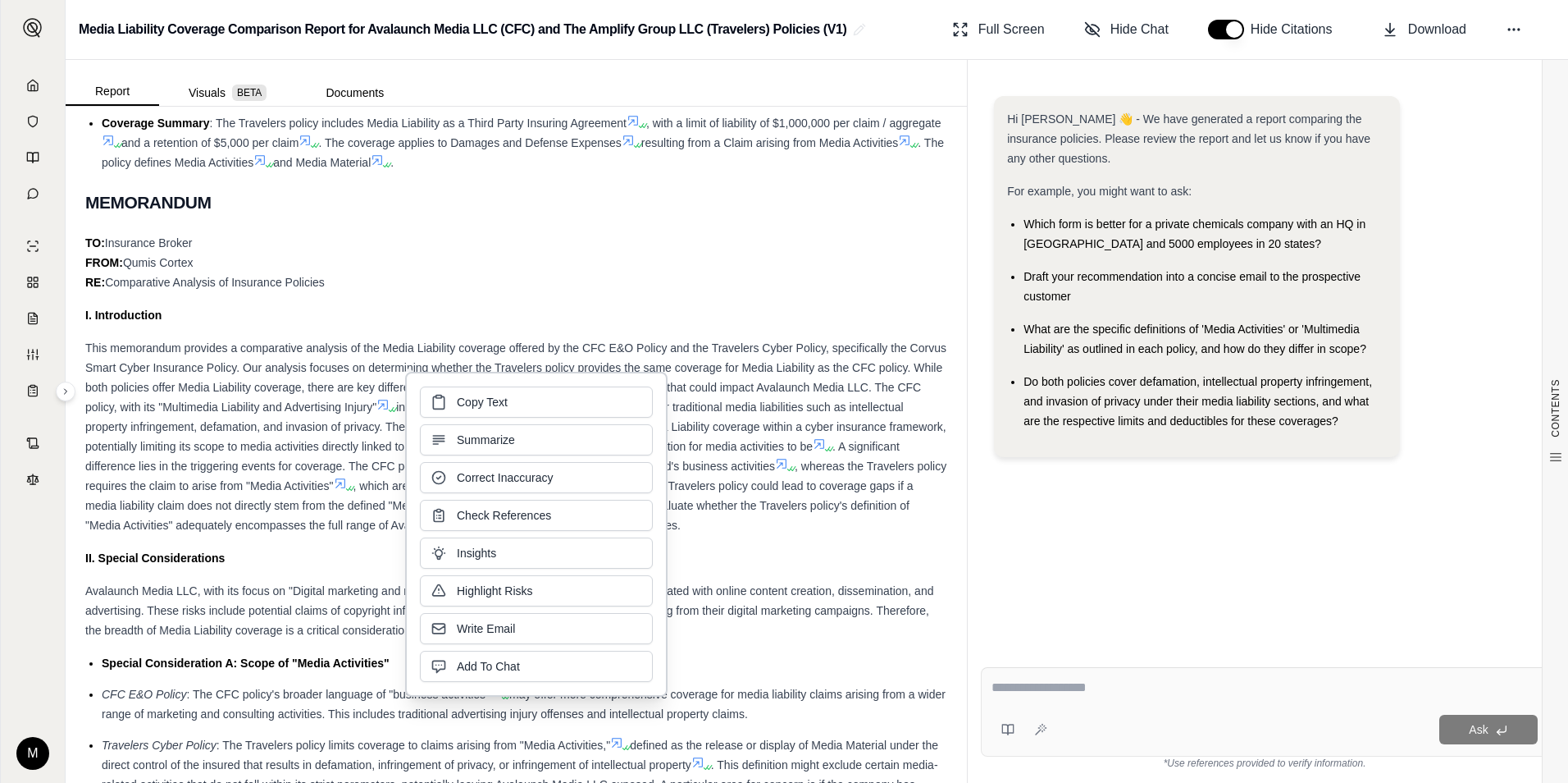
click at [731, 451] on span "insuring clause, appears to offer broader coverage for traditional media liabil…" at bounding box center [516, 426] width 861 height 52
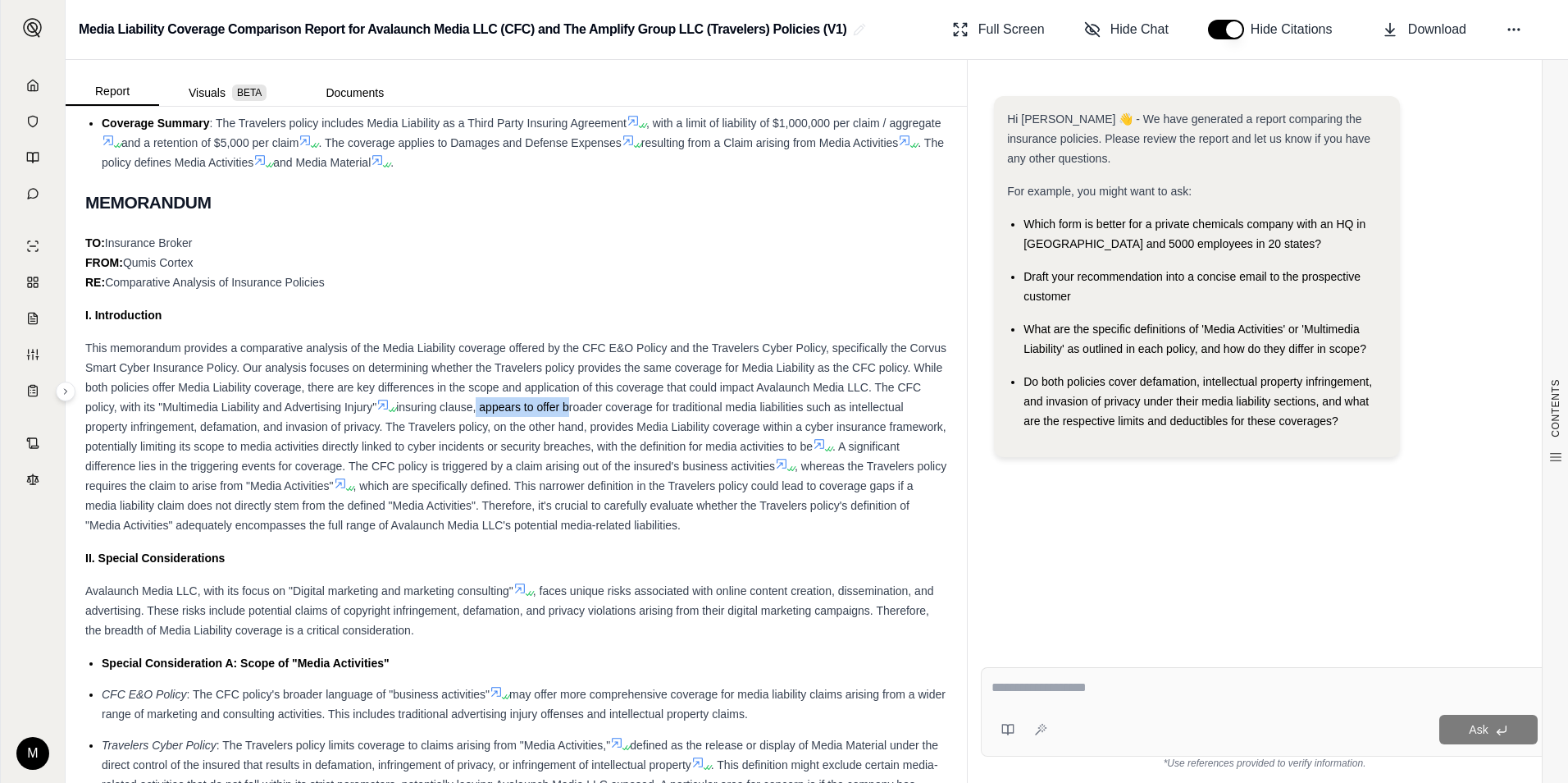
drag, startPoint x: 555, startPoint y: 411, endPoint x: 647, endPoint y: 409, distance: 92.0
click at [647, 409] on span "insuring clause, appears to offer broader coverage for traditional media liabil…" at bounding box center [516, 426] width 861 height 52
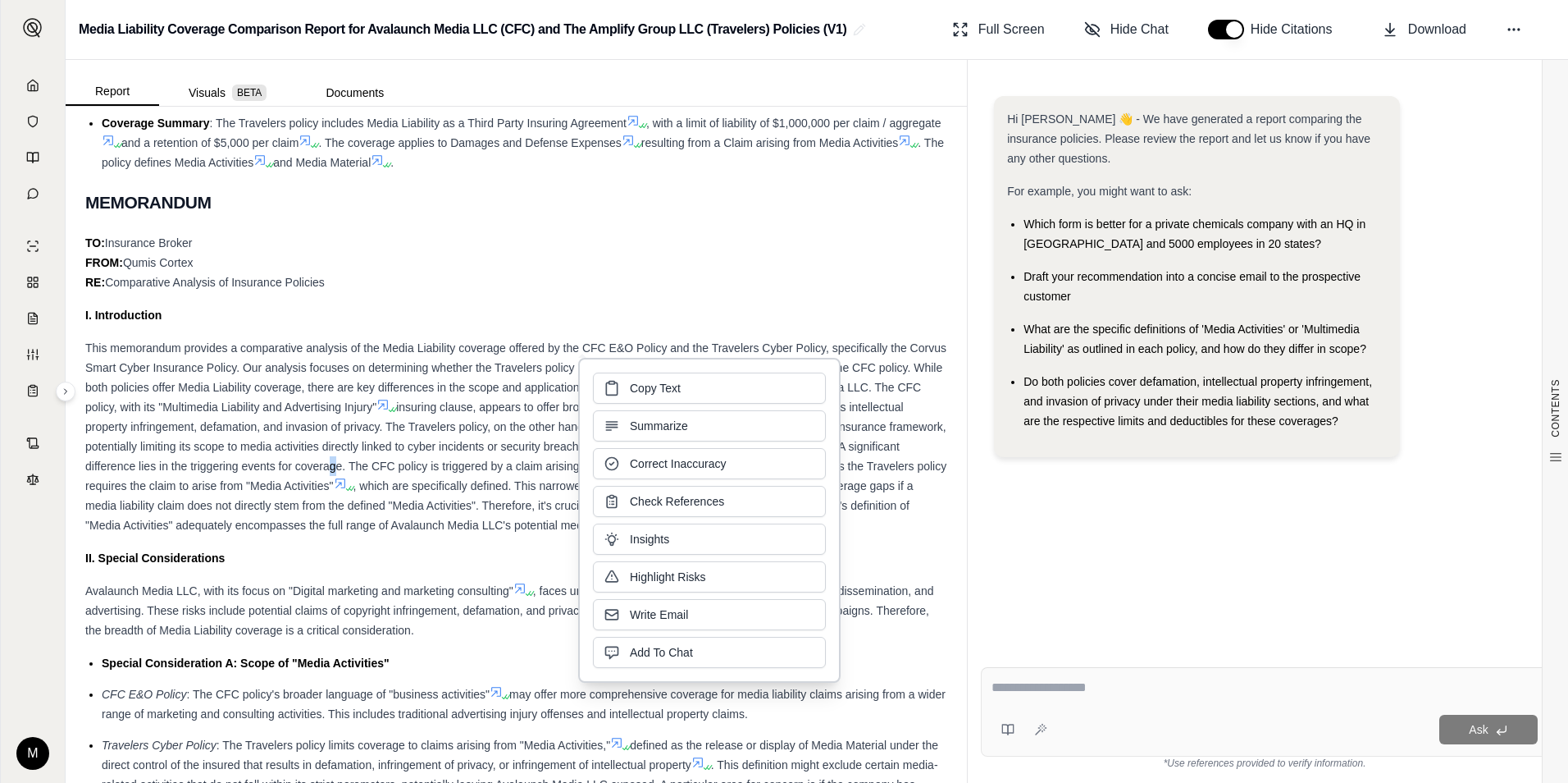
click at [425, 470] on span ". A significant difference lies in the triggering events for coverage. The CFC …" at bounding box center [492, 456] width 814 height 33
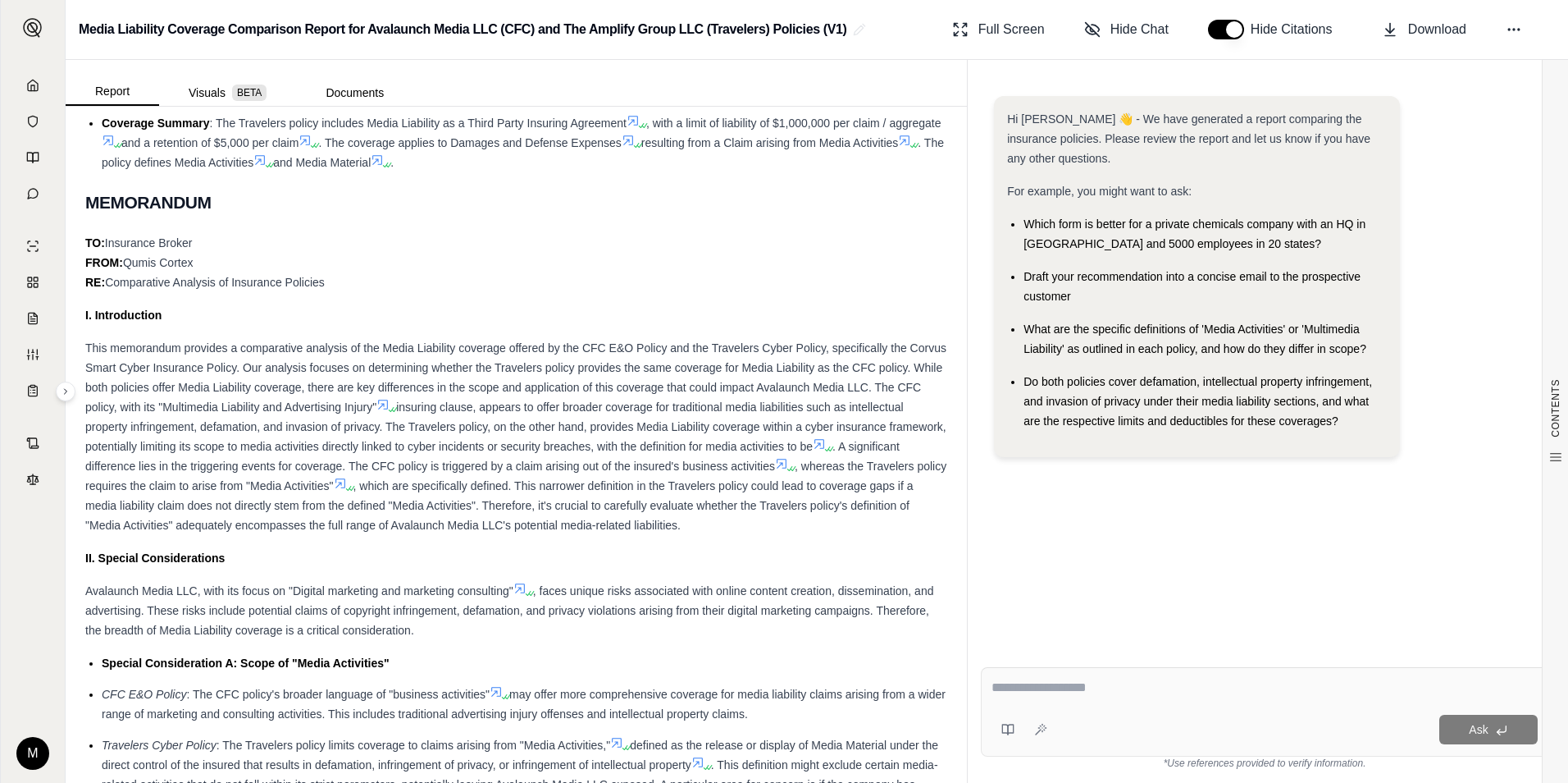
click at [690, 440] on span "insuring clause, appears to offer broader coverage for traditional media liabil…" at bounding box center [516, 426] width 861 height 52
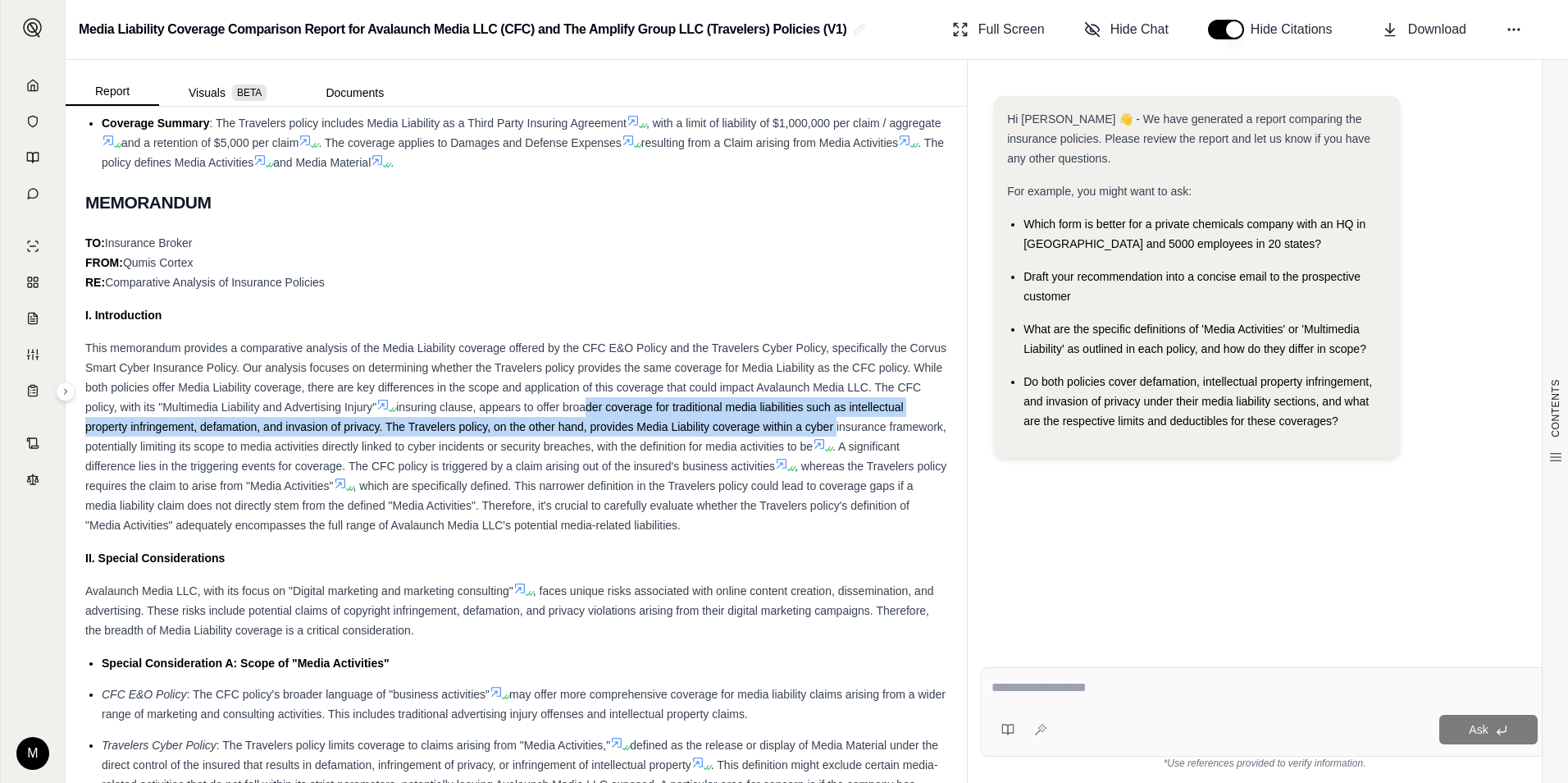
drag, startPoint x: 660, startPoint y: 408, endPoint x: 913, endPoint y: 419, distance: 253.2
click at [913, 419] on div "This memorandum provides a comparative analysis of the Media Liability coverage…" at bounding box center [516, 436] width 862 height 197
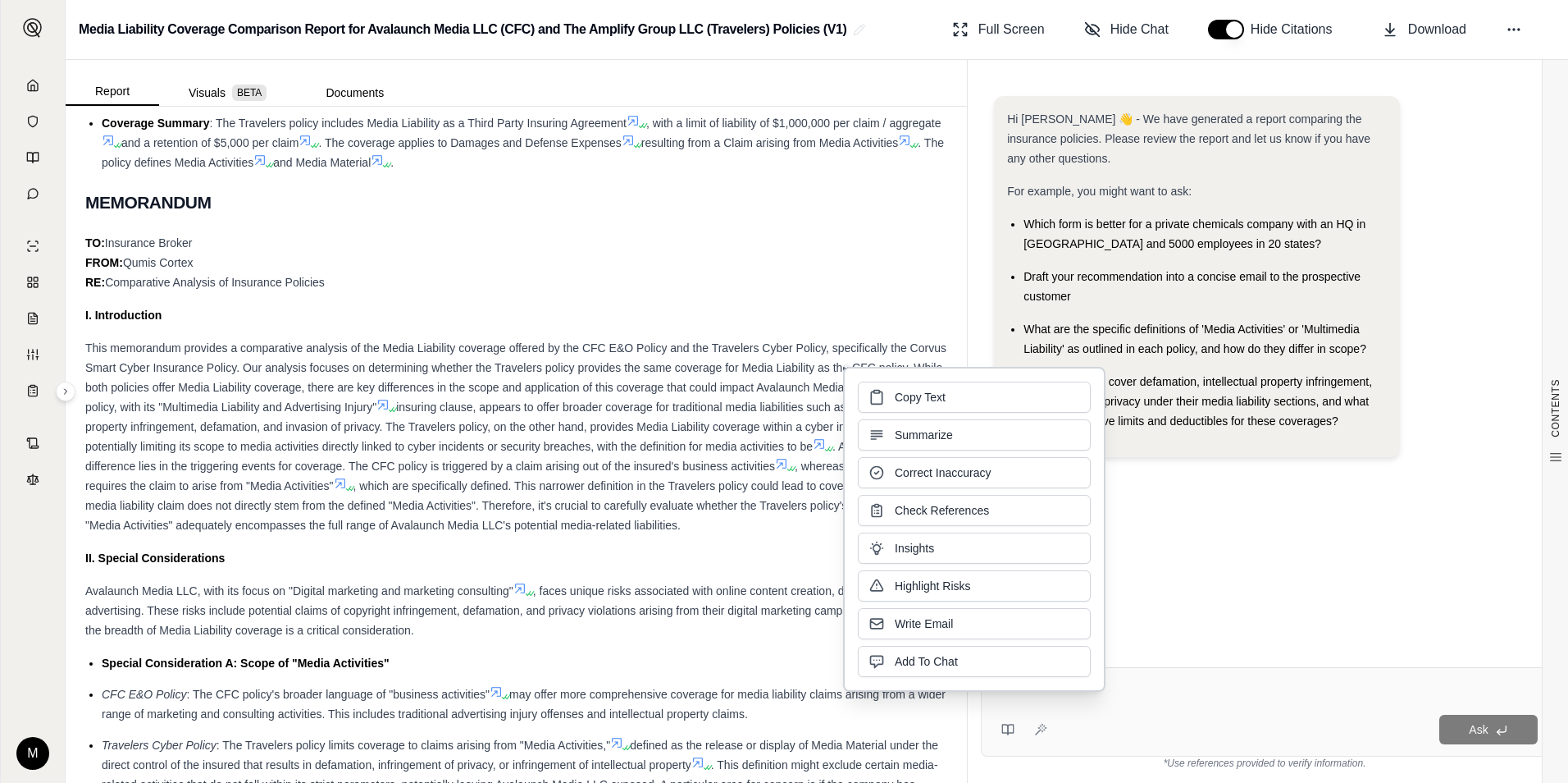
click at [159, 449] on span "insuring clause, appears to offer broader coverage for traditional media liabil…" at bounding box center [516, 426] width 861 height 52
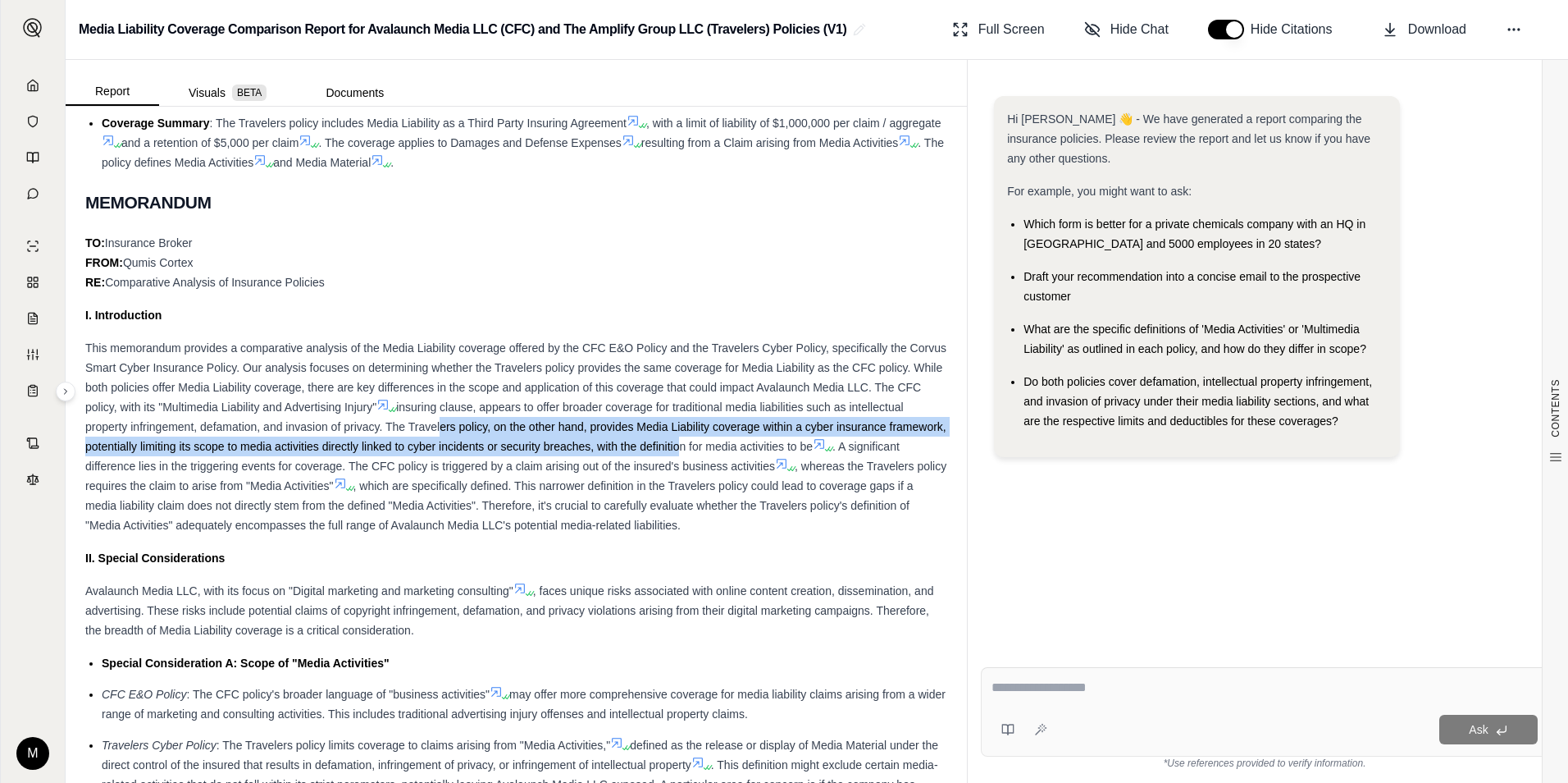
drag, startPoint x: 493, startPoint y: 425, endPoint x: 784, endPoint y: 436, distance: 291.2
click at [784, 436] on div "This memorandum provides a comparative analysis of the Media Liability coverage…" at bounding box center [516, 436] width 862 height 197
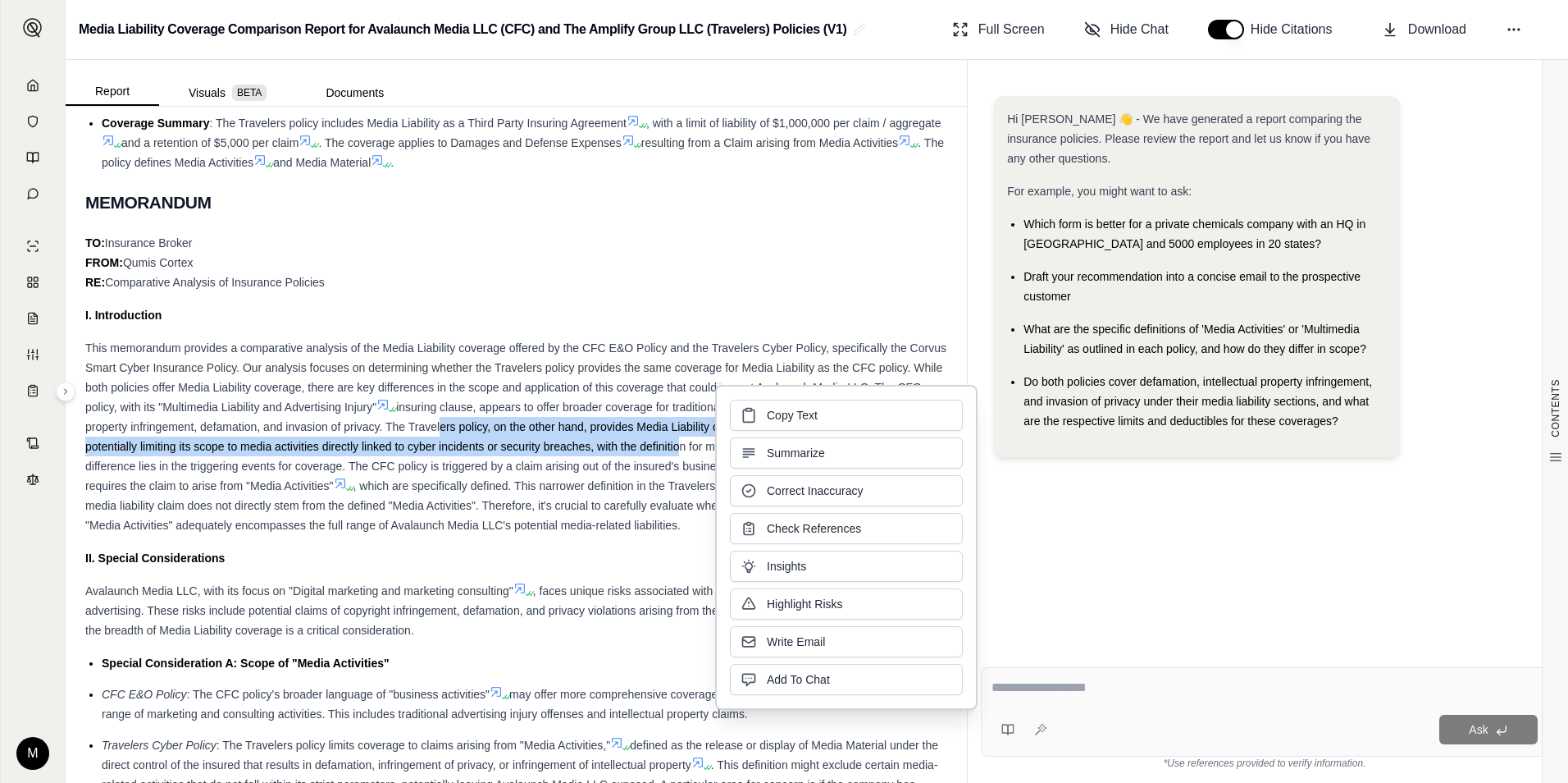
click at [258, 452] on span "insuring clause, appears to offer broader coverage for traditional media liabil…" at bounding box center [516, 426] width 861 height 52
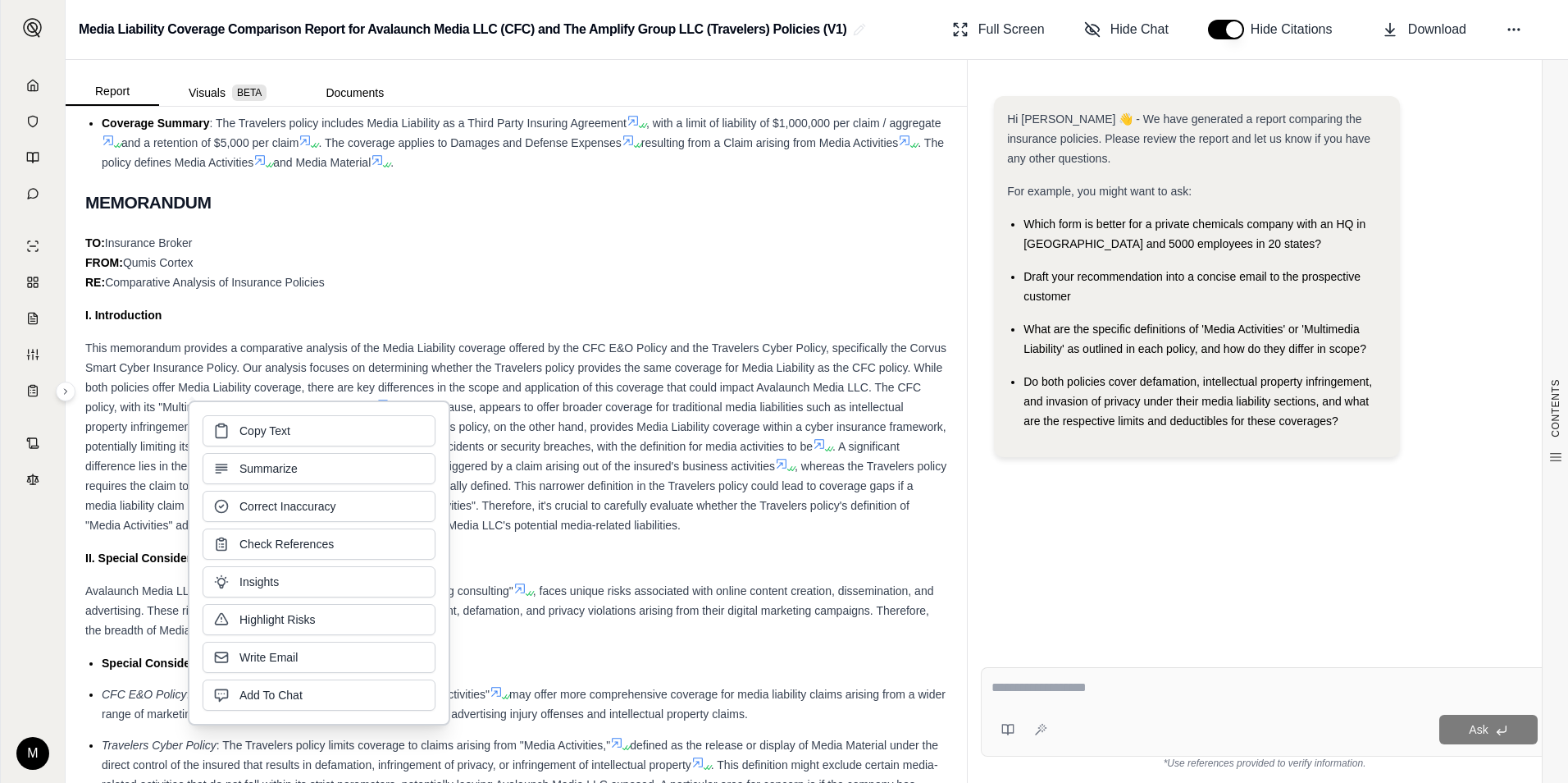
click at [616, 469] on span ". A significant difference lies in the triggering events for coverage. The CFC …" at bounding box center [492, 456] width 814 height 33
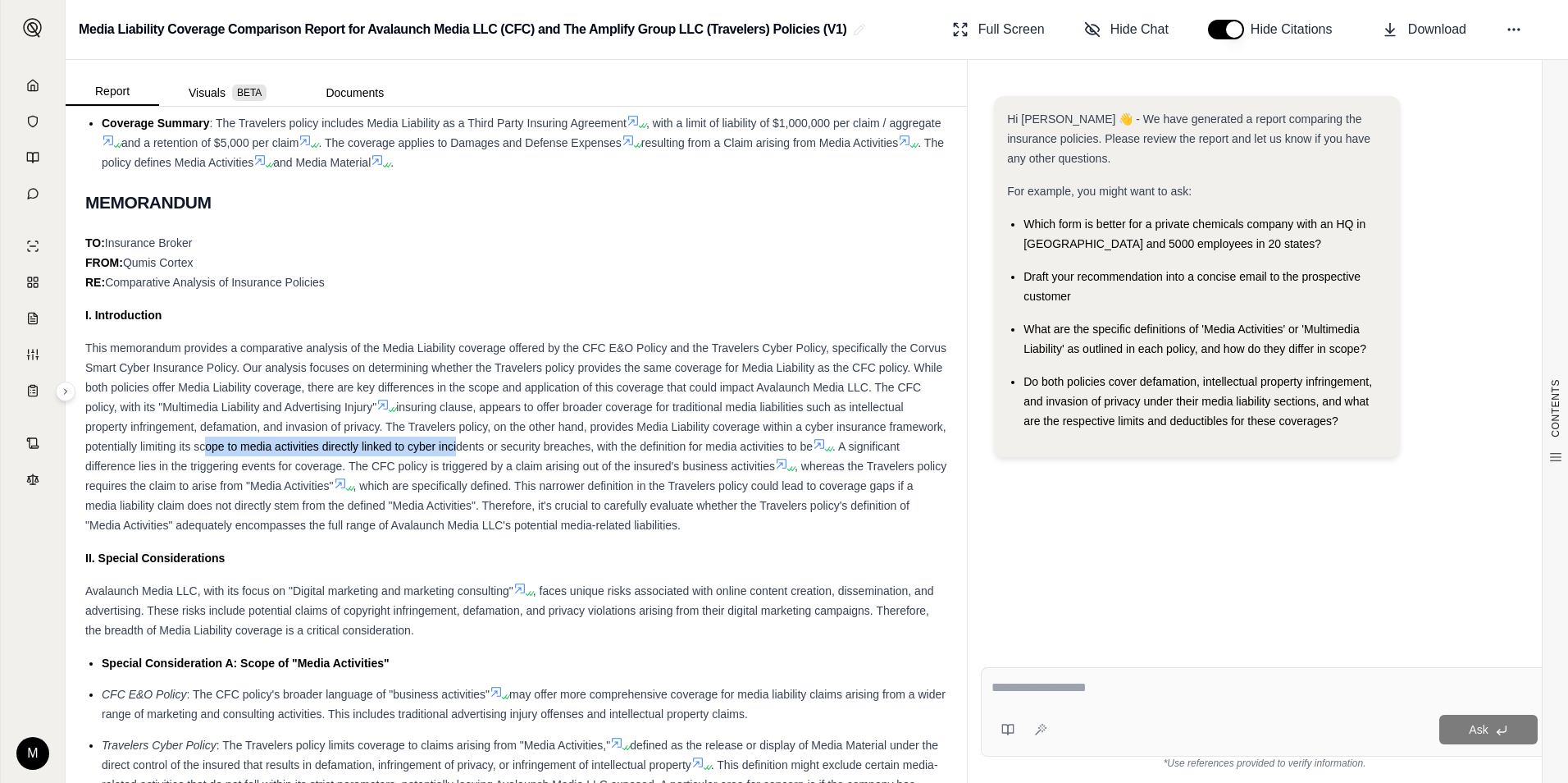
drag, startPoint x: 314, startPoint y: 441, endPoint x: 565, endPoint y: 454, distance: 251.3
click at [565, 454] on div "This memorandum provides a comparative analysis of the Media Liability coverage…" at bounding box center [516, 436] width 862 height 197
drag, startPoint x: 214, startPoint y: 463, endPoint x: 368, endPoint y: 467, distance: 154.1
click at [368, 467] on span ". A significant difference lies in the triggering events for coverage. The CFC …" at bounding box center [492, 456] width 814 height 33
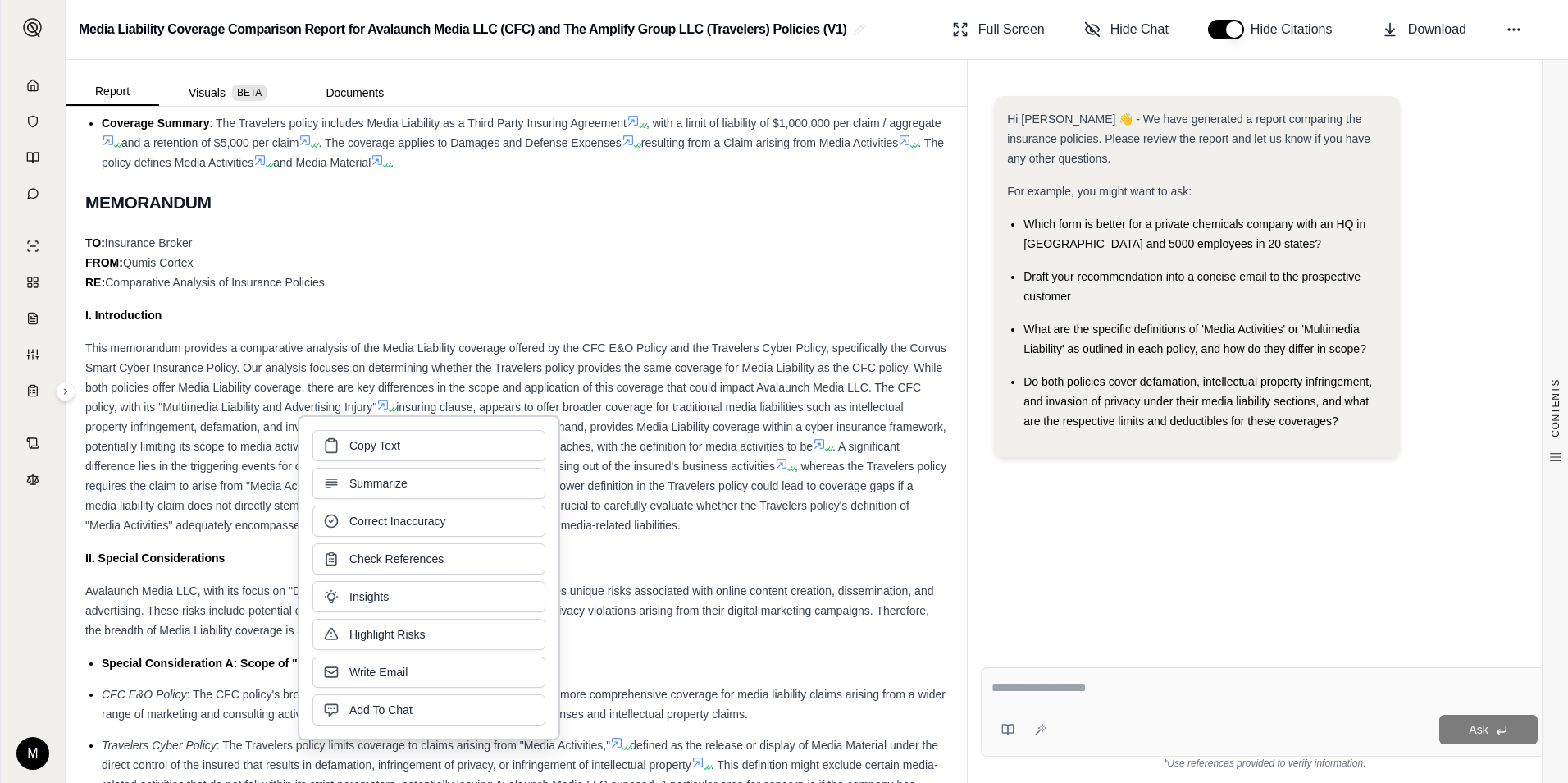
click at [655, 487] on span ", which are specifically defined. This narrower definition in the Travelers pol…" at bounding box center [500, 506] width 828 height 52
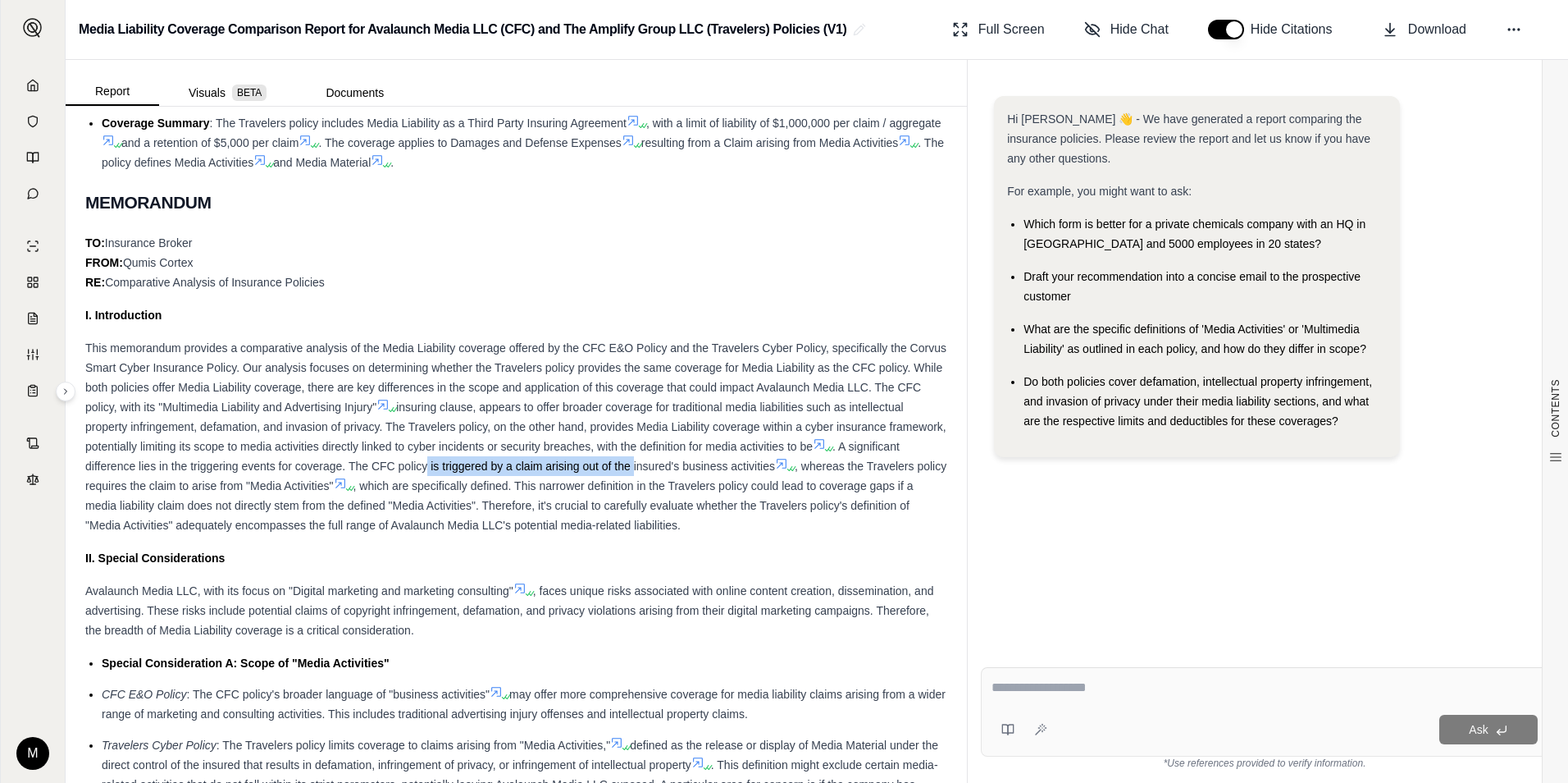
drag, startPoint x: 515, startPoint y: 466, endPoint x: 724, endPoint y: 473, distance: 209.1
click at [724, 473] on div "This memorandum provides a comparative analysis of the Media Liability coverage…" at bounding box center [516, 436] width 862 height 197
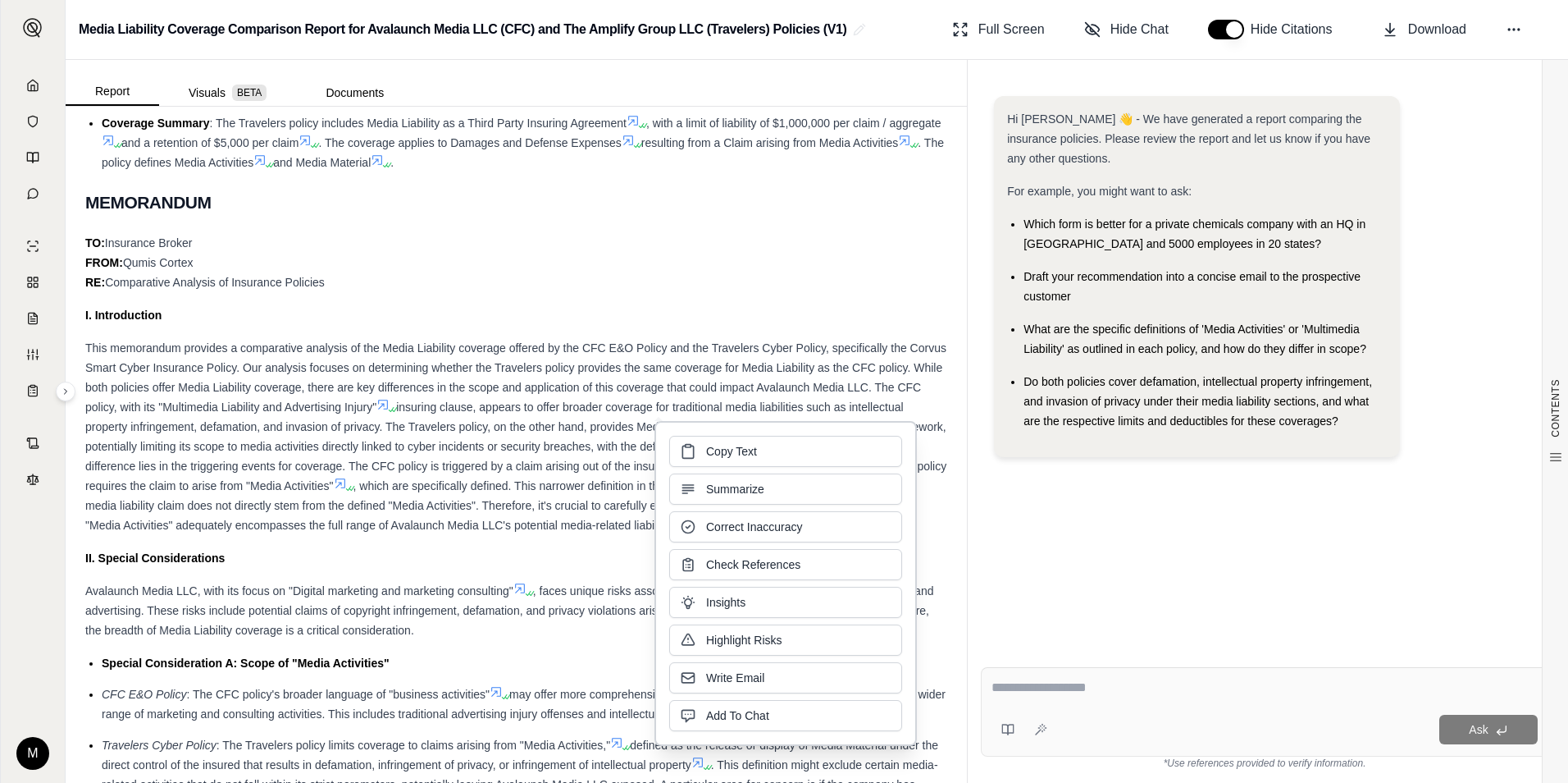
click at [248, 482] on span ", whereas the Travelers policy requires the claim to arise from "Media Activiti…" at bounding box center [516, 475] width 861 height 33
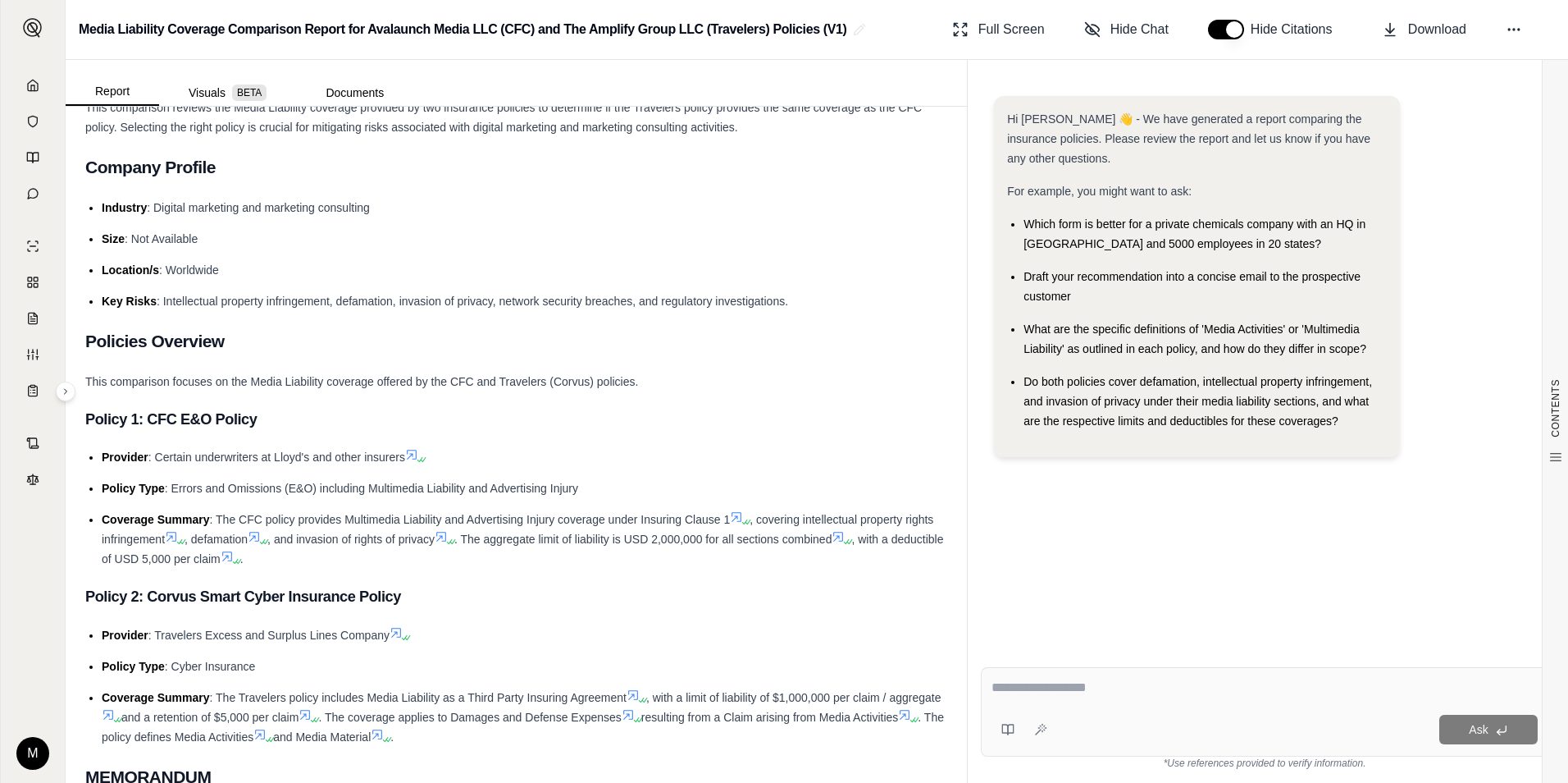
scroll to position [0, 0]
